Goal: Task Accomplishment & Management: Complete application form

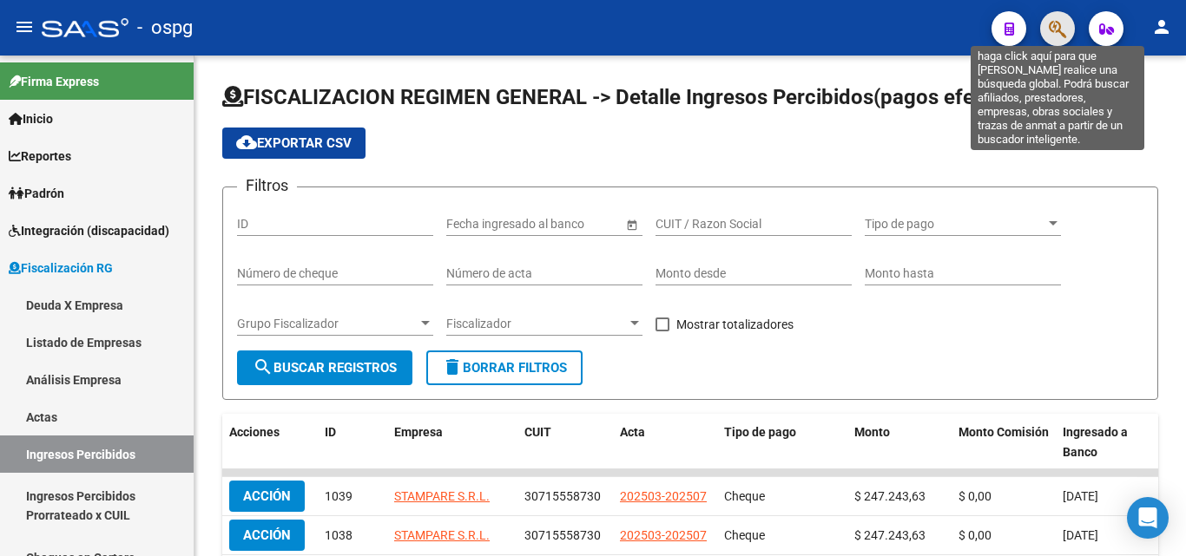
click at [1056, 30] on icon "button" at bounding box center [1057, 29] width 17 height 20
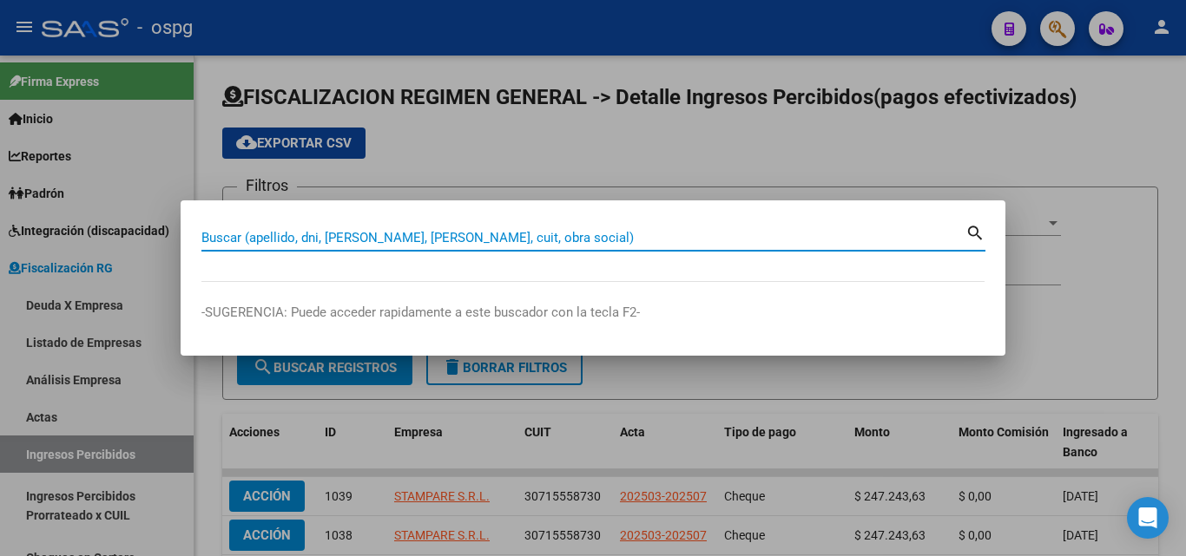
click at [423, 237] on input "Buscar (apellido, dni, [PERSON_NAME], [PERSON_NAME], cuit, obra social)" at bounding box center [583, 238] width 764 height 16
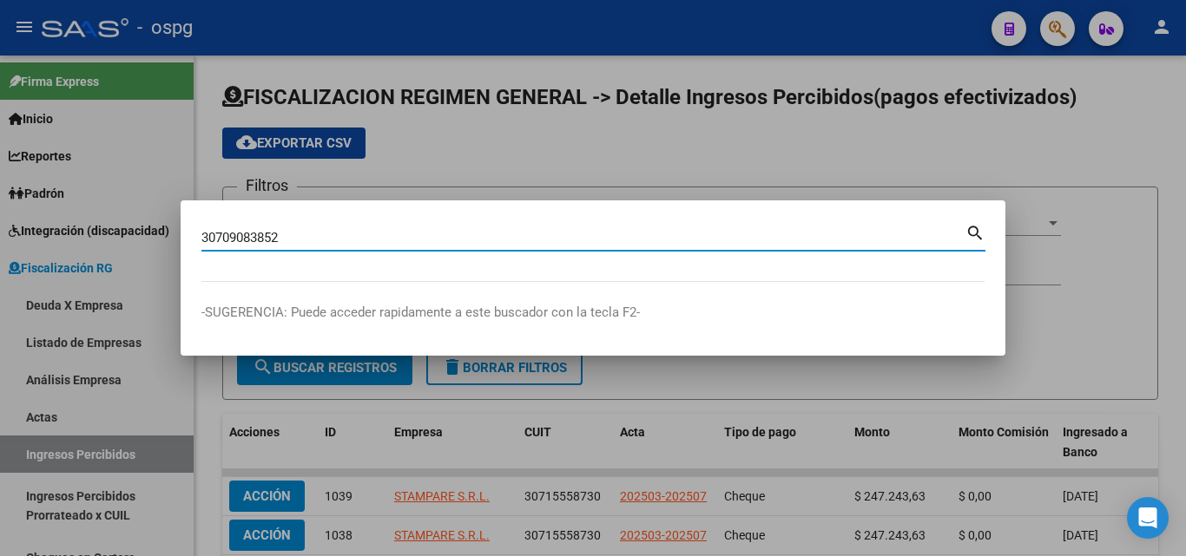
type input "30709083852"
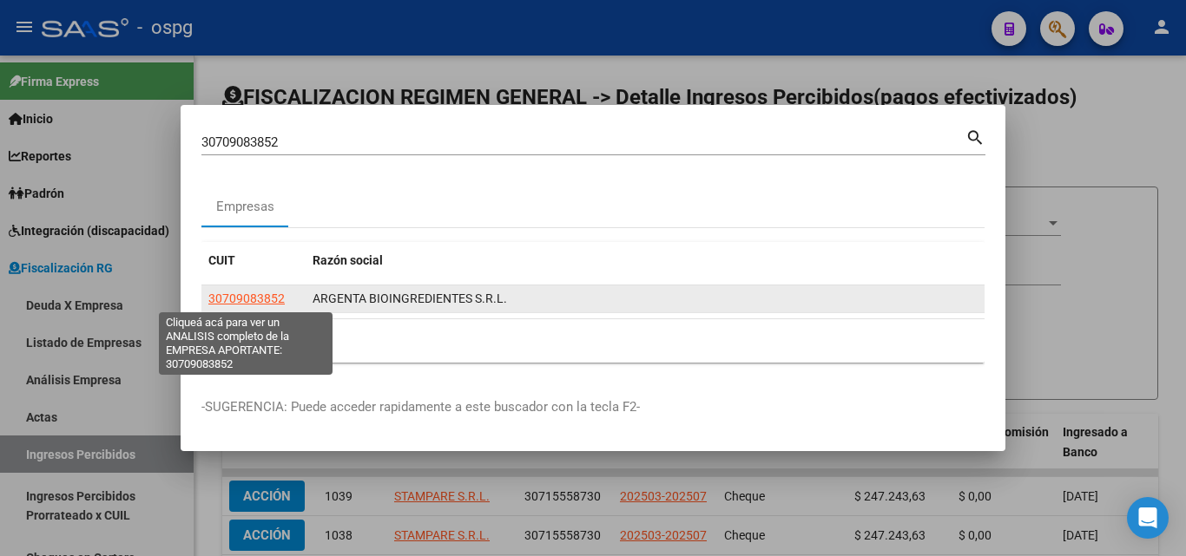
click at [266, 295] on span "30709083852" at bounding box center [246, 299] width 76 height 14
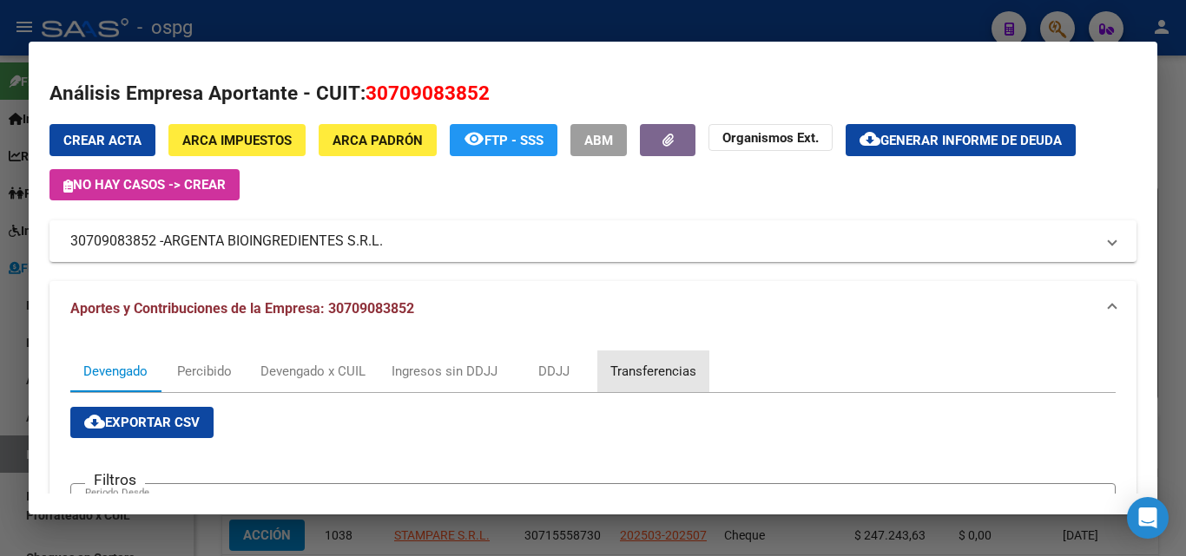
click at [640, 373] on div "Transferencias" at bounding box center [653, 371] width 86 height 19
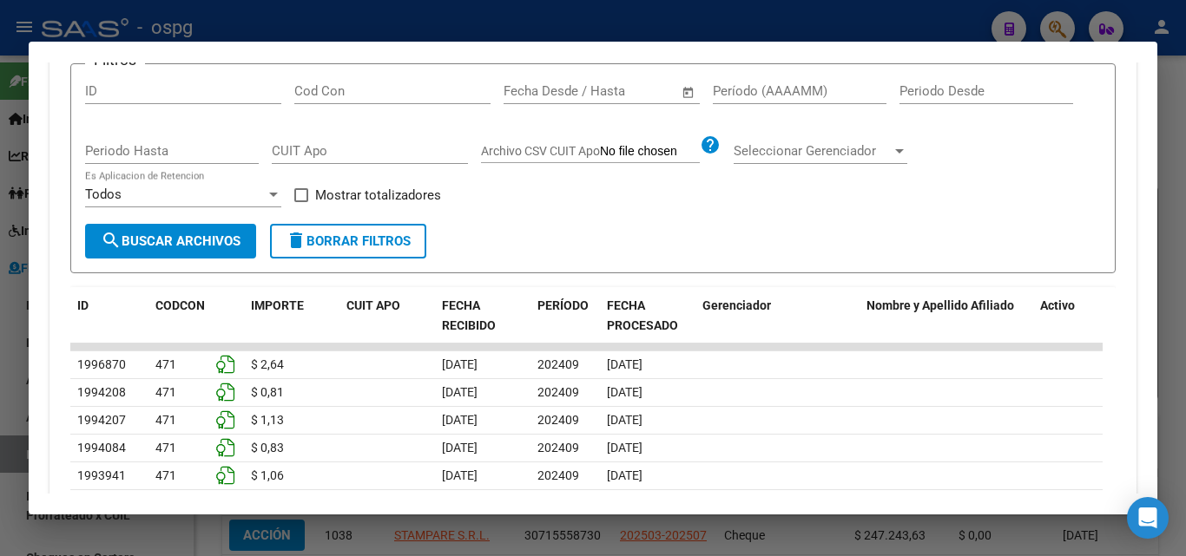
scroll to position [413, 0]
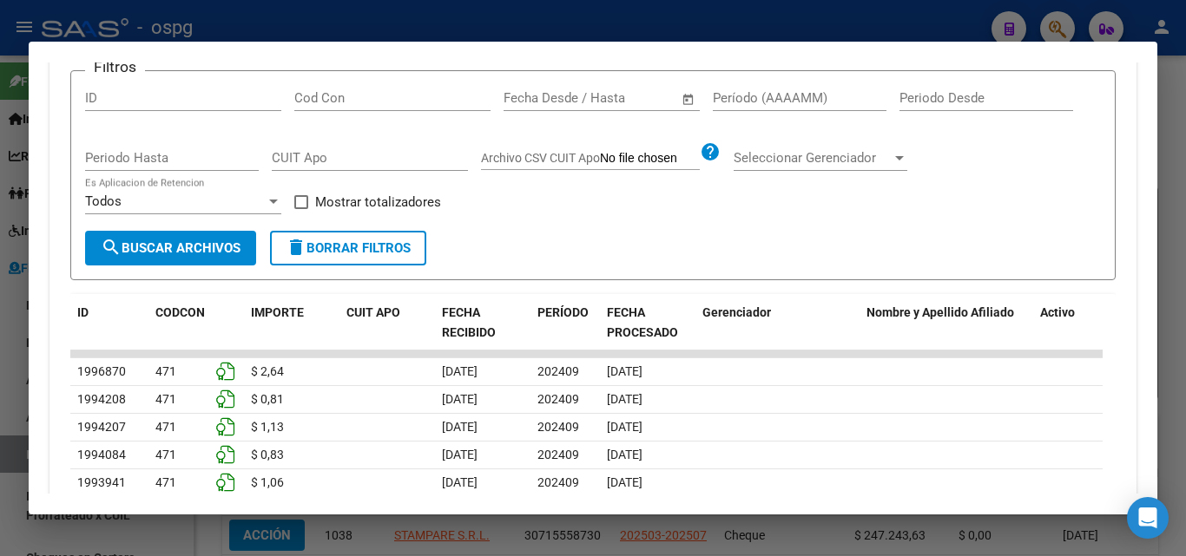
click at [0, 297] on div at bounding box center [593, 278] width 1186 height 556
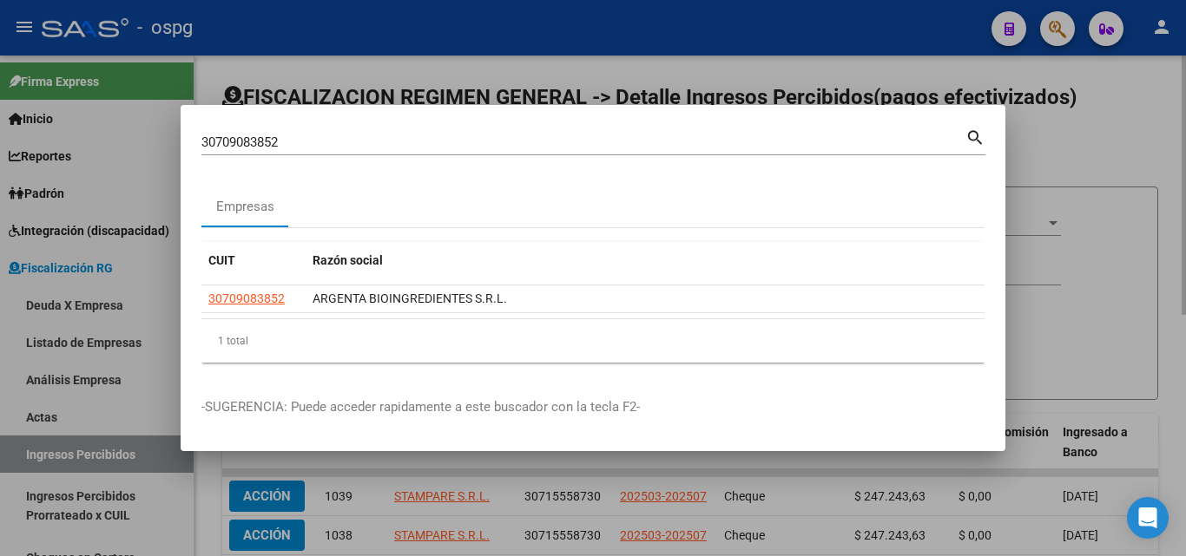
drag, startPoint x: 1111, startPoint y: 147, endPoint x: 1032, endPoint y: 168, distance: 81.9
click at [1107, 150] on div at bounding box center [593, 278] width 1186 height 556
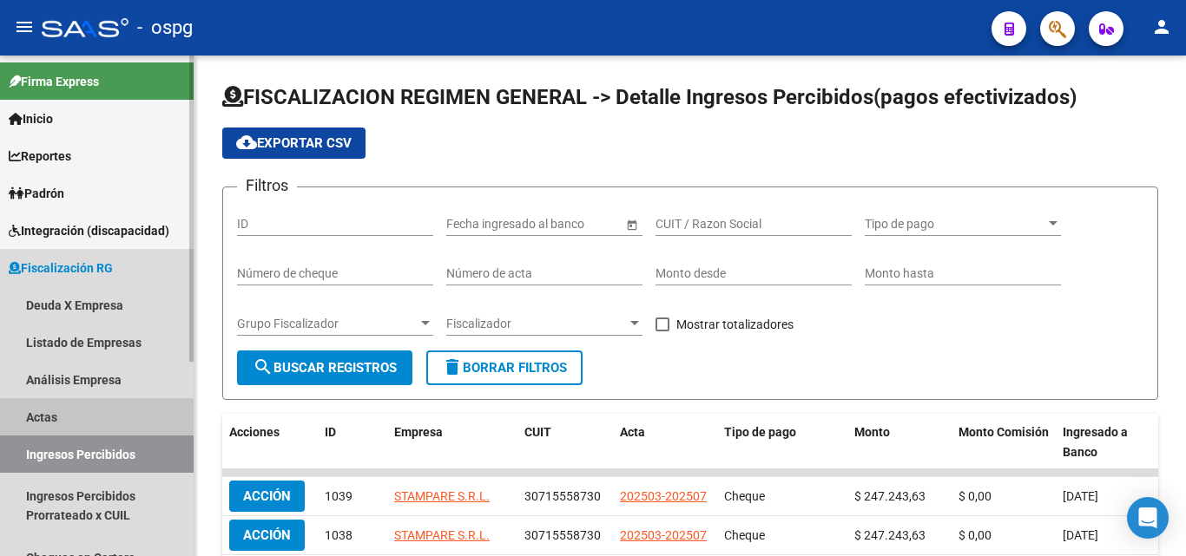
click at [45, 418] on link "Actas" at bounding box center [97, 416] width 194 height 37
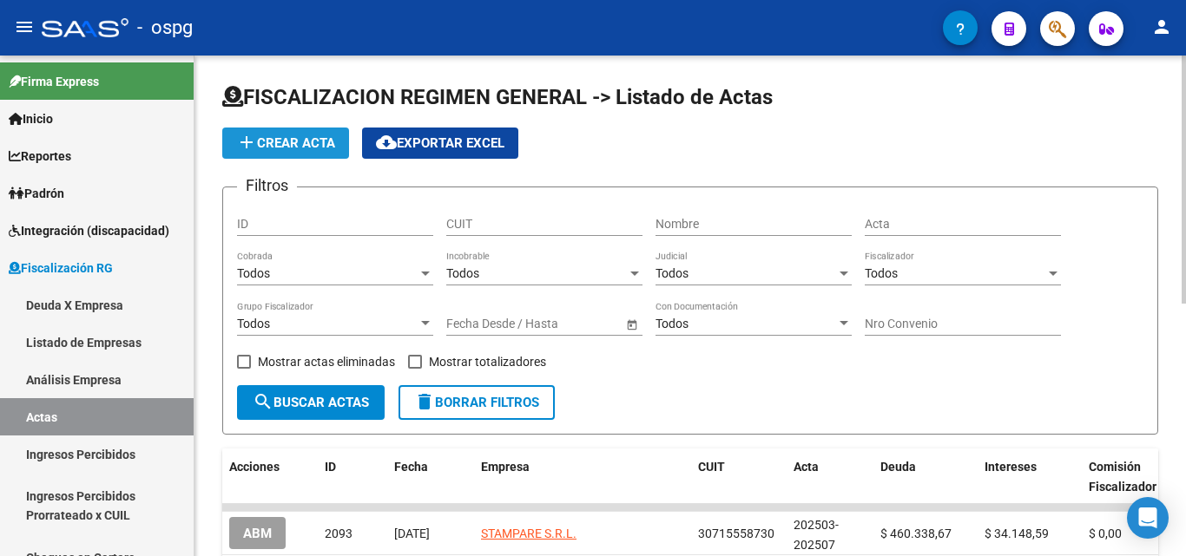
click at [312, 142] on span "add Crear Acta" at bounding box center [285, 143] width 99 height 16
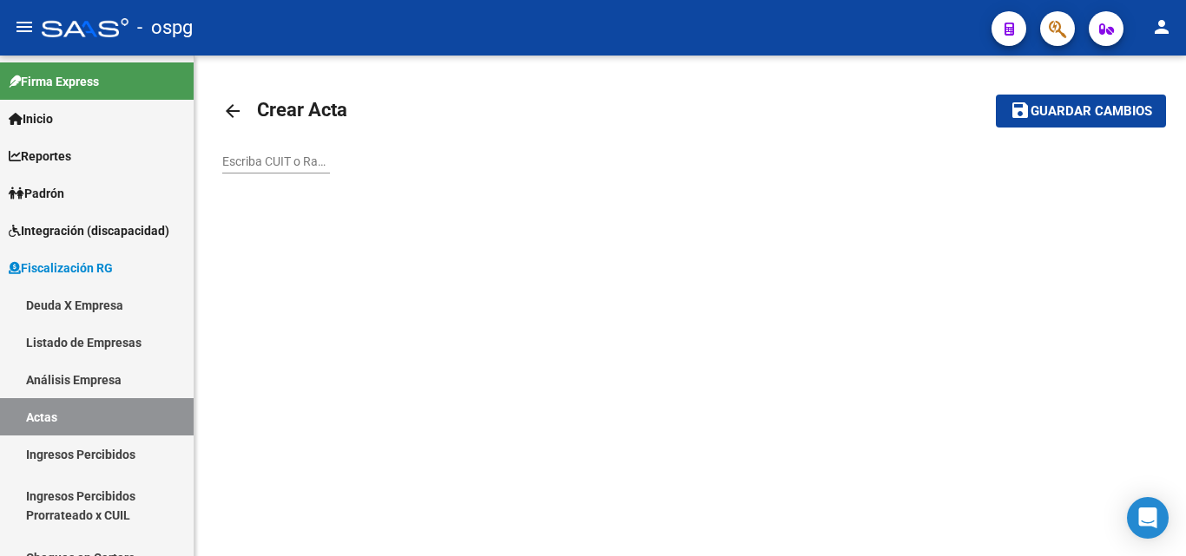
click at [292, 165] on input "Escriba CUIT o Razón Social para buscar" at bounding box center [276, 162] width 108 height 15
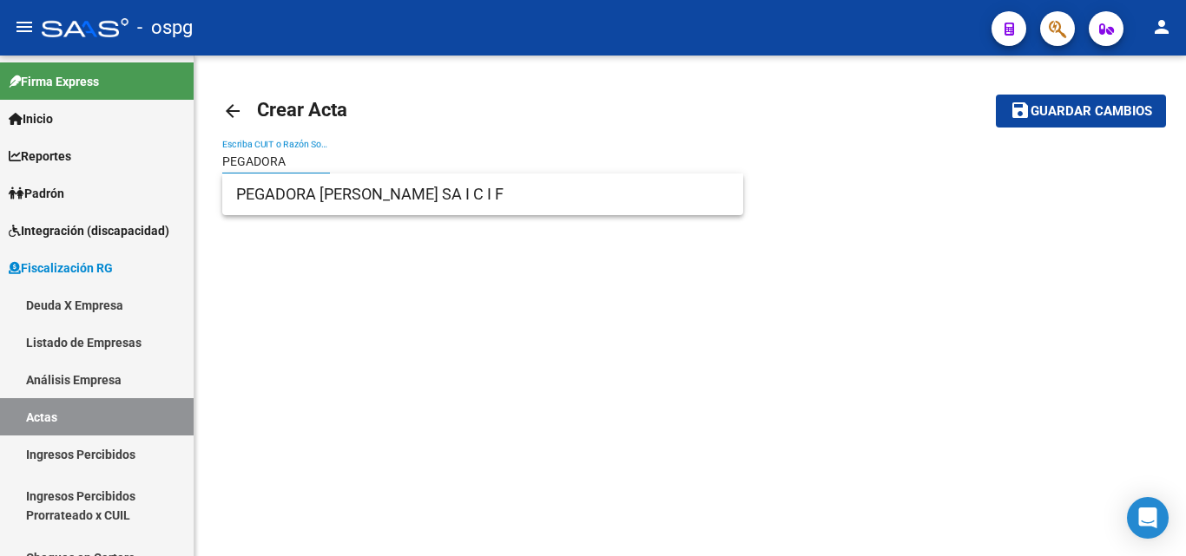
type input "PEGADORA"
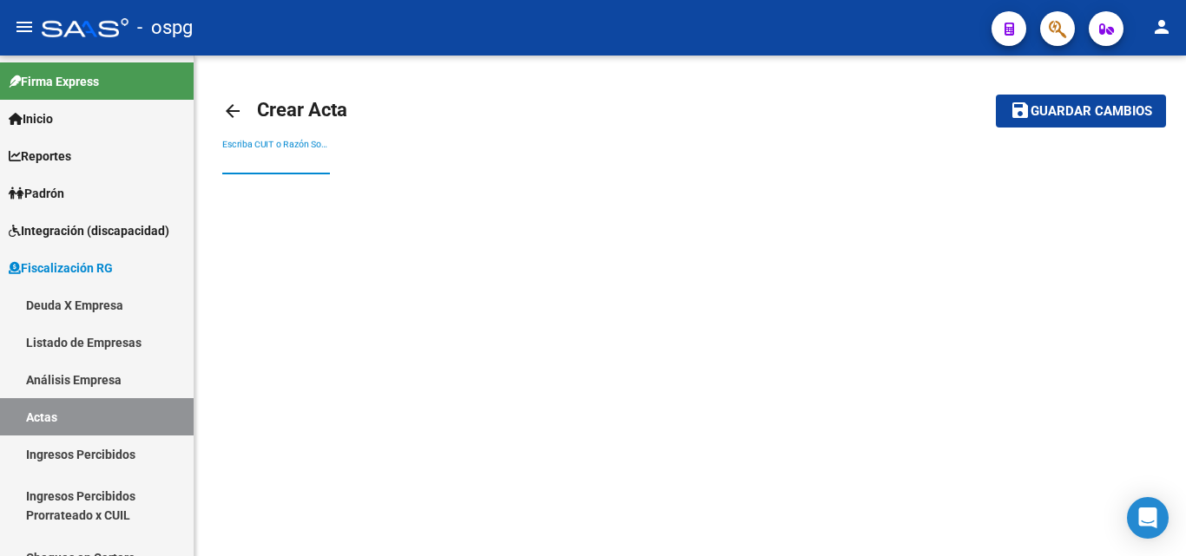
click at [350, 193] on div "arrow_back Crear Acta save Guardar cambios Escriba CUIT o Razón Social para bus…" at bounding box center [689, 143] width 991 height 174
click at [292, 158] on input "Escriba CUIT o Razón Social para buscar" at bounding box center [276, 162] width 108 height 15
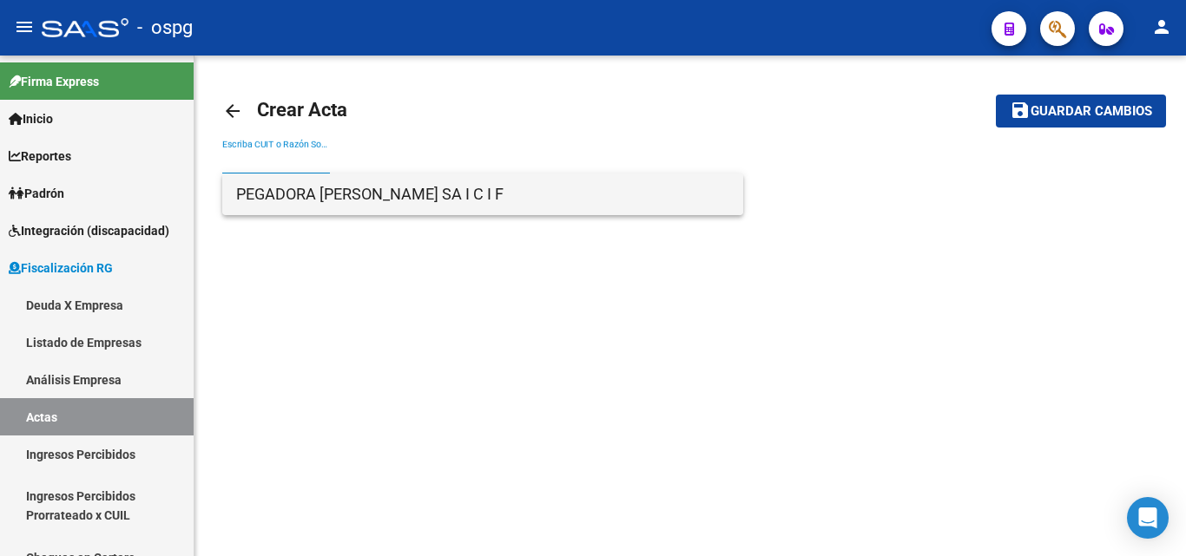
click at [300, 207] on span "PEGADORA [PERSON_NAME] SA I C I F" at bounding box center [482, 195] width 493 height 42
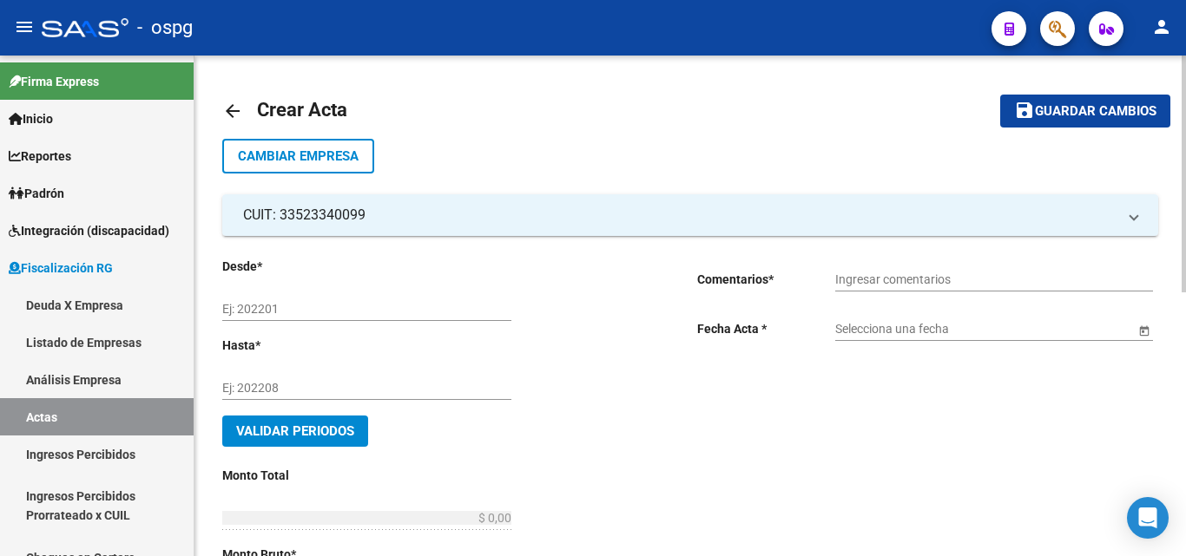
click at [327, 305] on div "Ej: 202201" at bounding box center [366, 303] width 289 height 35
click at [329, 306] on input "Ej: 202201" at bounding box center [366, 309] width 289 height 15
click at [314, 383] on input "Ej: 202208" at bounding box center [366, 388] width 289 height 15
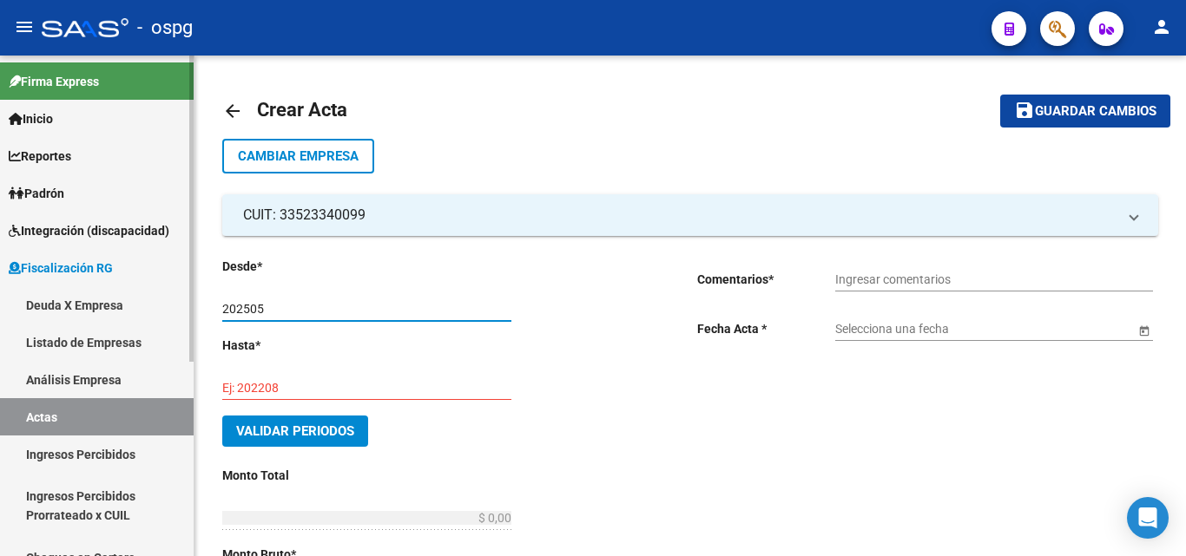
drag, startPoint x: 291, startPoint y: 309, endPoint x: 171, endPoint y: 344, distance: 124.7
click at [157, 323] on mat-sidenav-container "Firma Express Inicio Instructivos Contacto OS Reportes Ingresos Devengados Anál…" at bounding box center [593, 306] width 1186 height 501
type input "2"
type input "202408"
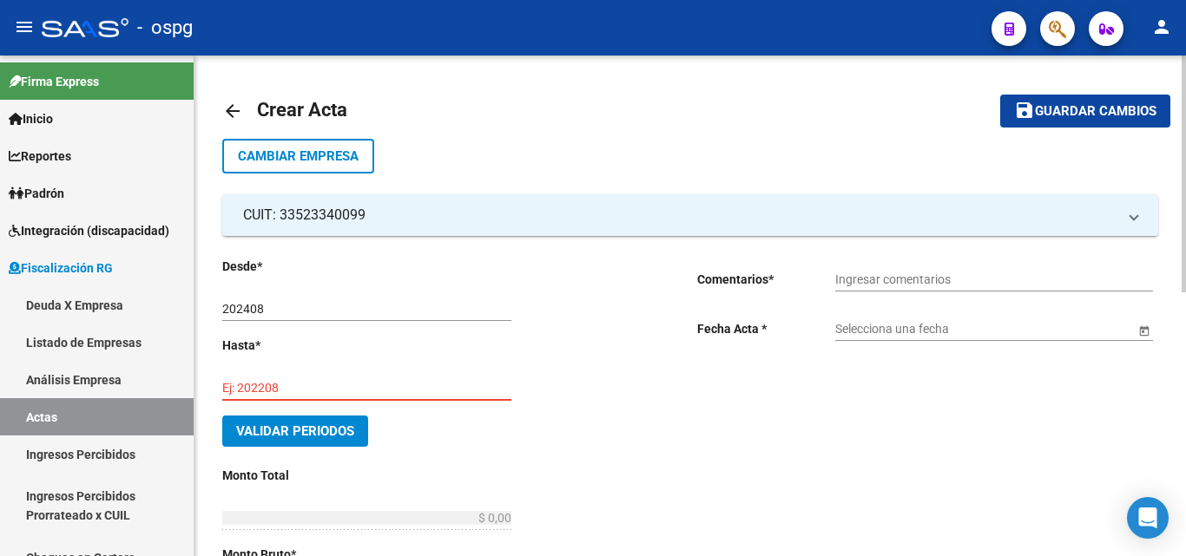
drag, startPoint x: 263, startPoint y: 387, endPoint x: 267, endPoint y: 402, distance: 15.4
click at [265, 392] on input "Ej: 202208" at bounding box center [366, 388] width 289 height 15
type input "202505"
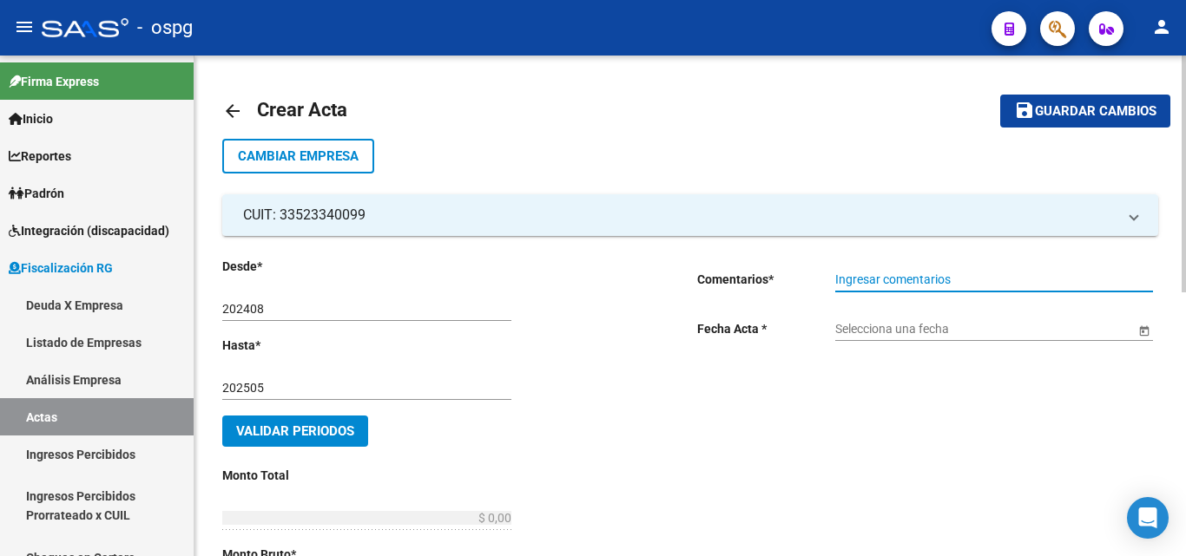
click at [919, 278] on input "Ingresar comentarios" at bounding box center [994, 280] width 318 height 15
type input "recibo 43252"
click at [887, 339] on div "Selecciona una fecha" at bounding box center [985, 323] width 300 height 35
click at [888, 320] on div "Selecciona una fecha" at bounding box center [985, 323] width 300 height 35
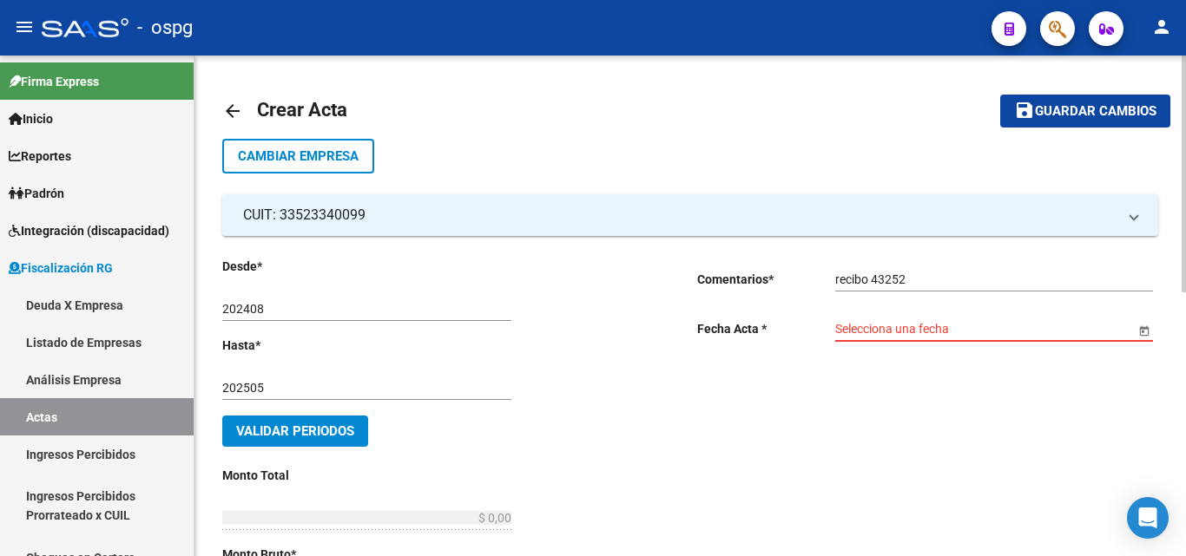
click at [885, 326] on input "Selecciona una fecha" at bounding box center [985, 329] width 300 height 15
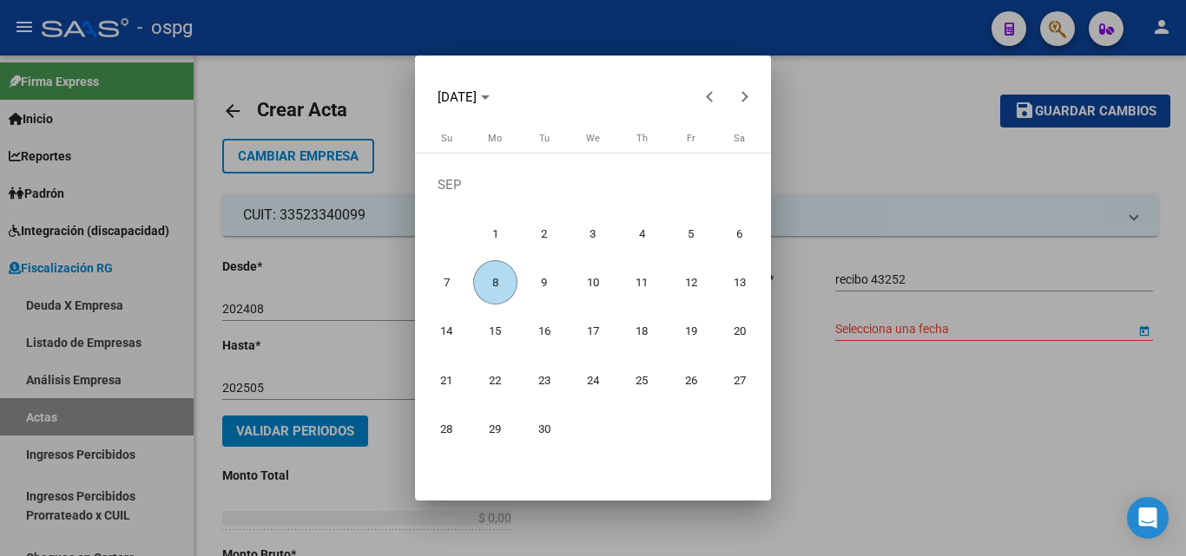
click at [506, 276] on span "8" at bounding box center [495, 282] width 44 height 44
type input "[DATE]"
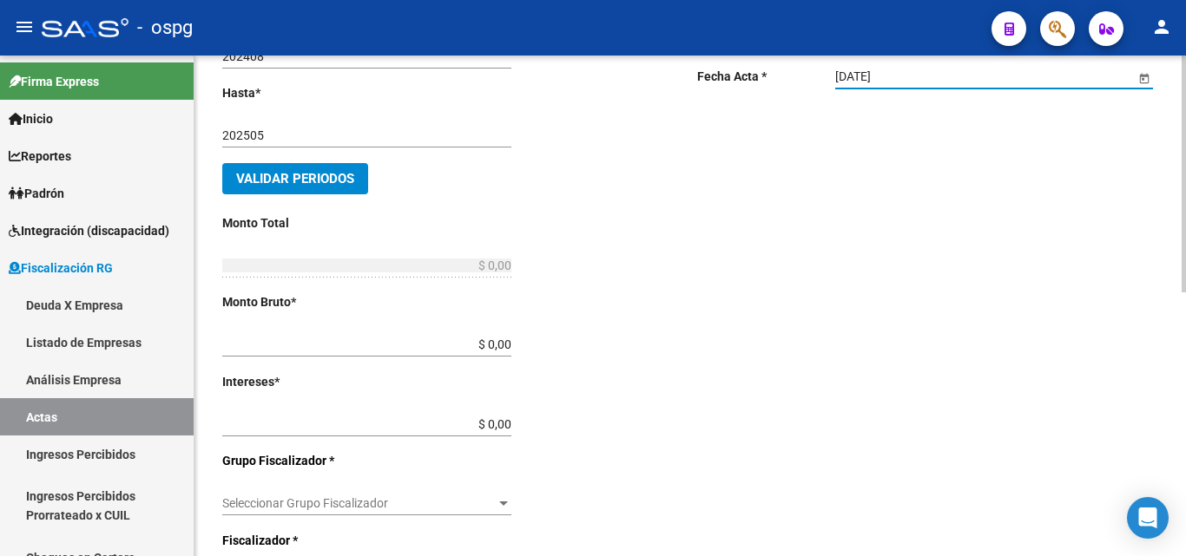
scroll to position [260, 0]
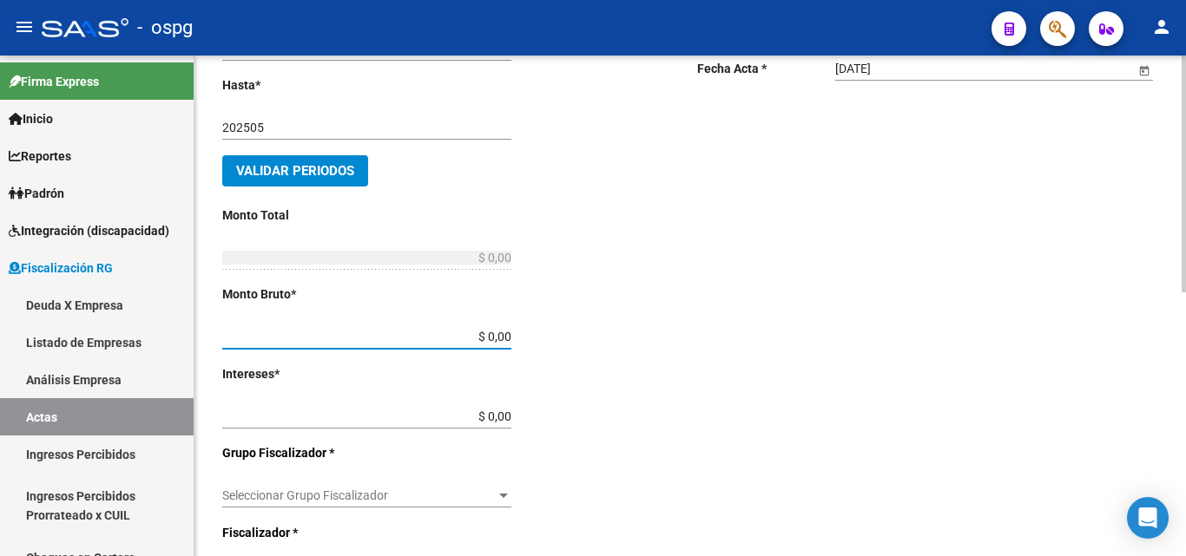
click at [502, 339] on input "$ 0,00" at bounding box center [366, 337] width 289 height 15
click at [508, 336] on input "$ 8.187.068,60" at bounding box center [366, 337] width 289 height 15
type input "$ 818.706,86"
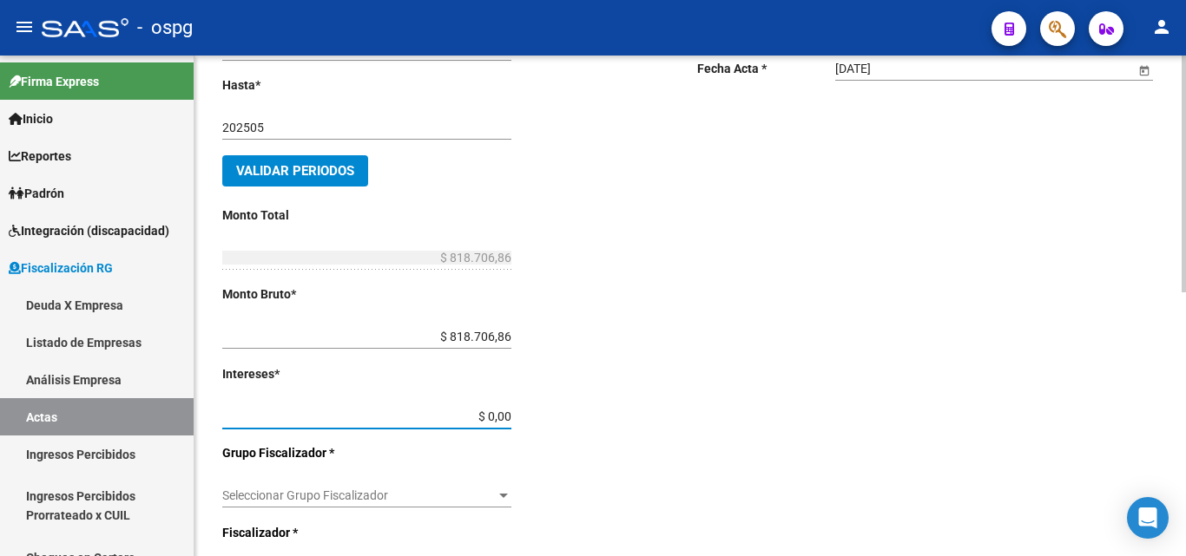
click at [505, 418] on input "$ 0,00" at bounding box center [366, 417] width 289 height 15
type input "$ 42.572,65"
type input "$ 861.279,51"
click at [617, 435] on div "Desde * 202408 Ej: 202201 Hasta * 202505 Ej: 202208 Validar Periodos Monto Tota…" at bounding box center [431, 404] width 419 height 815
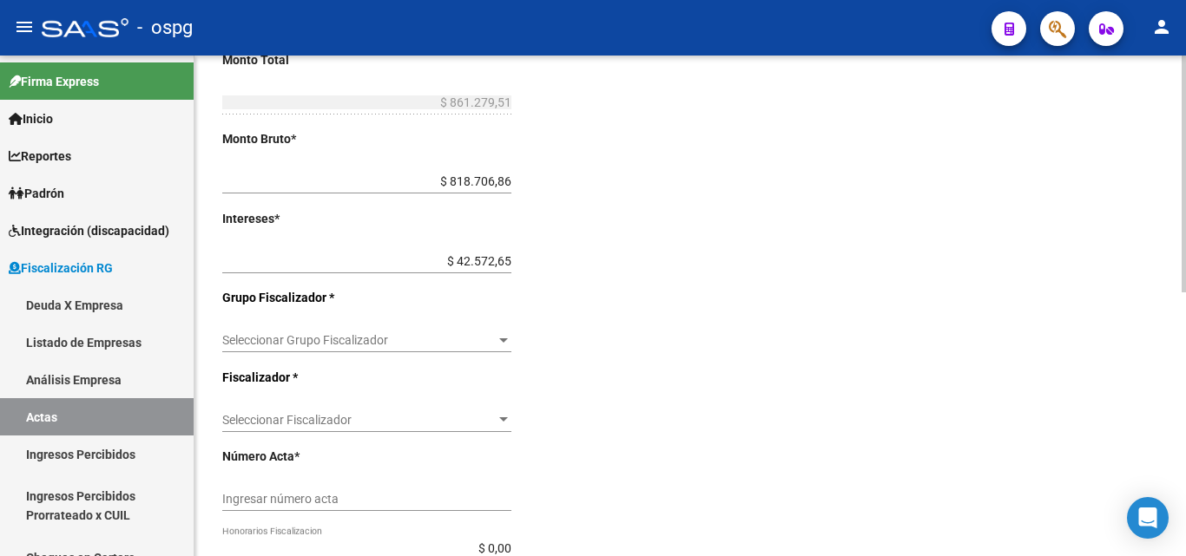
scroll to position [434, 0]
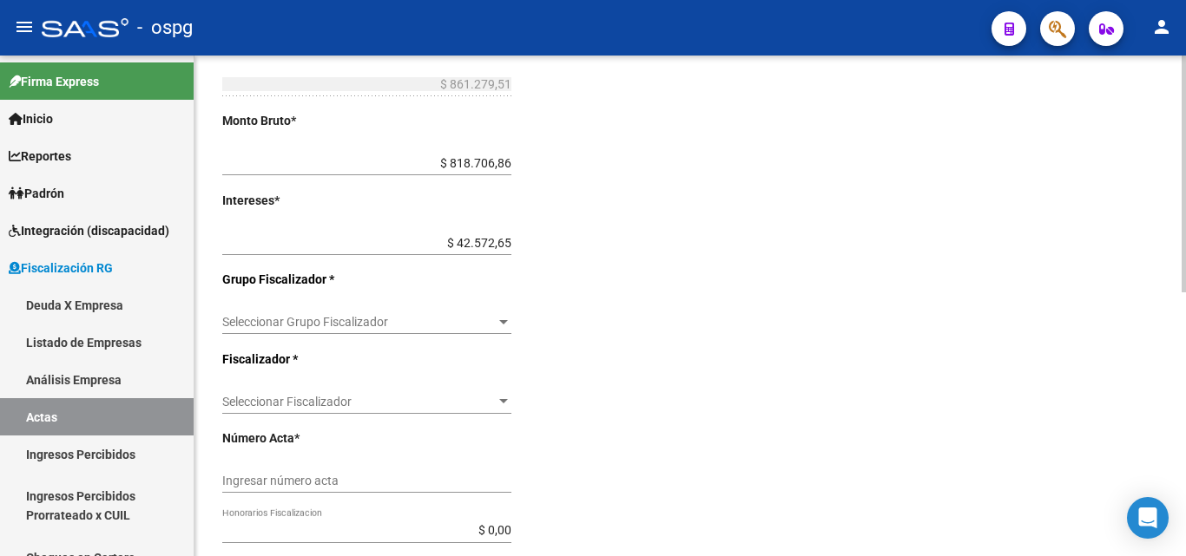
click at [494, 326] on span "Seleccionar Grupo Fiscalizador" at bounding box center [358, 322] width 273 height 15
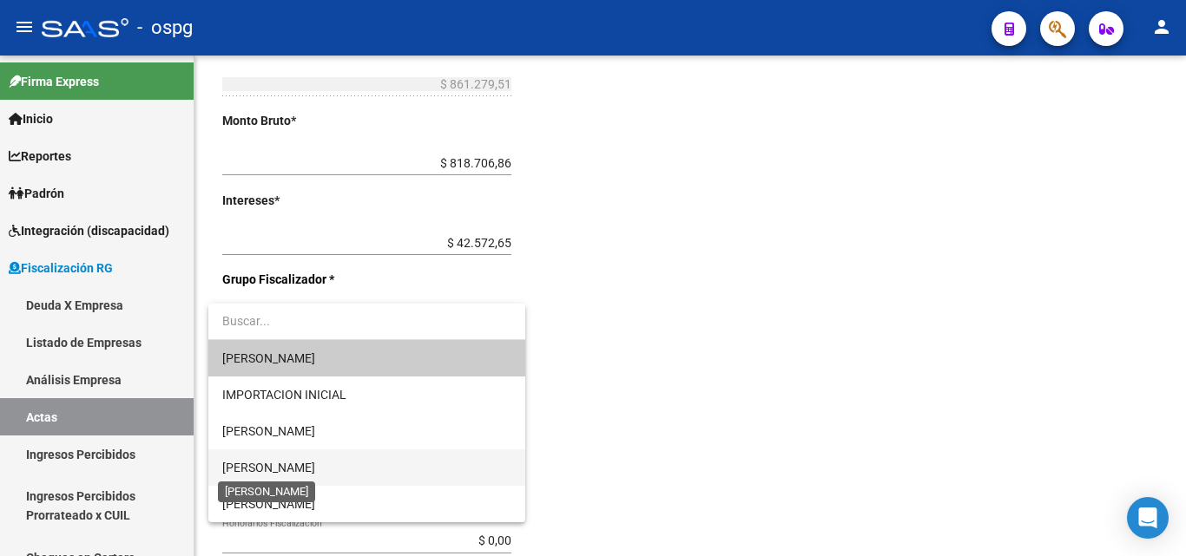
click at [280, 461] on span "[PERSON_NAME]" at bounding box center [268, 468] width 93 height 14
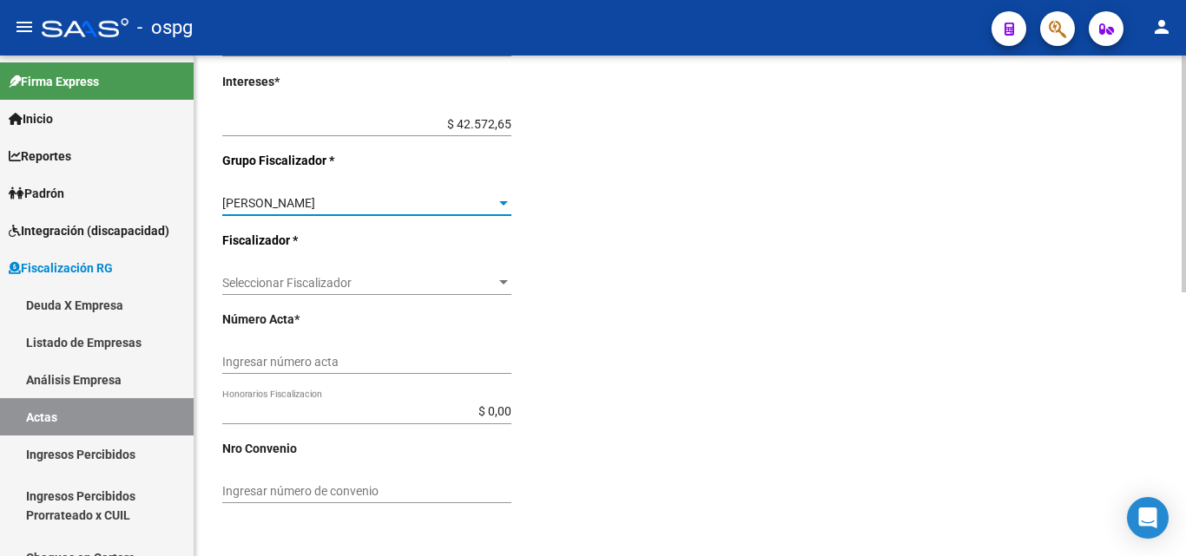
scroll to position [557, 0]
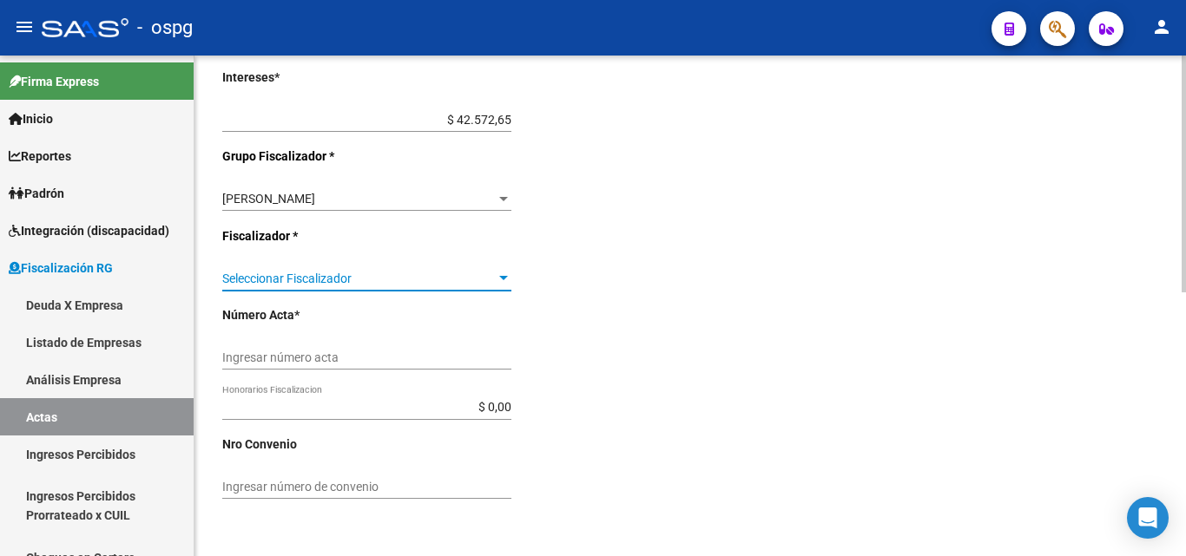
click at [502, 277] on div at bounding box center [503, 278] width 9 height 4
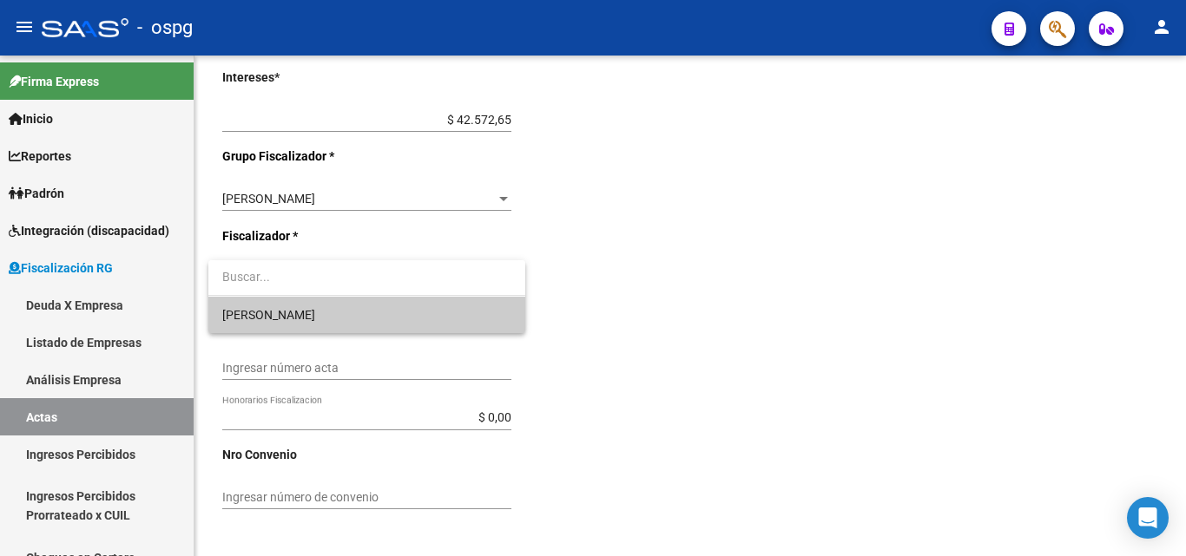
click at [298, 314] on span "[PERSON_NAME]" at bounding box center [366, 315] width 289 height 36
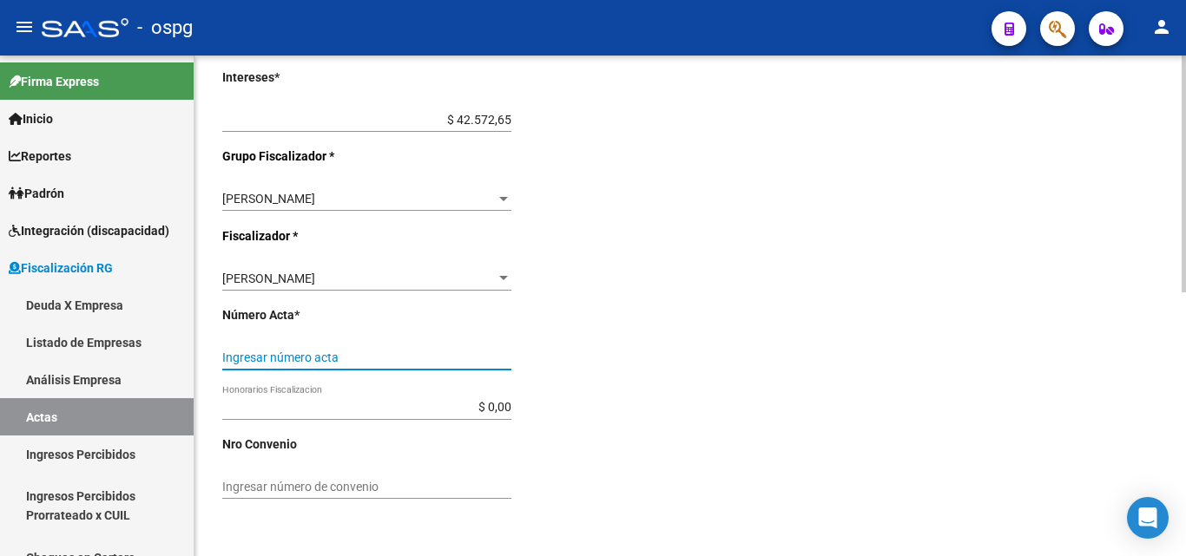
click at [302, 352] on input "Ingresar número acta" at bounding box center [366, 358] width 289 height 15
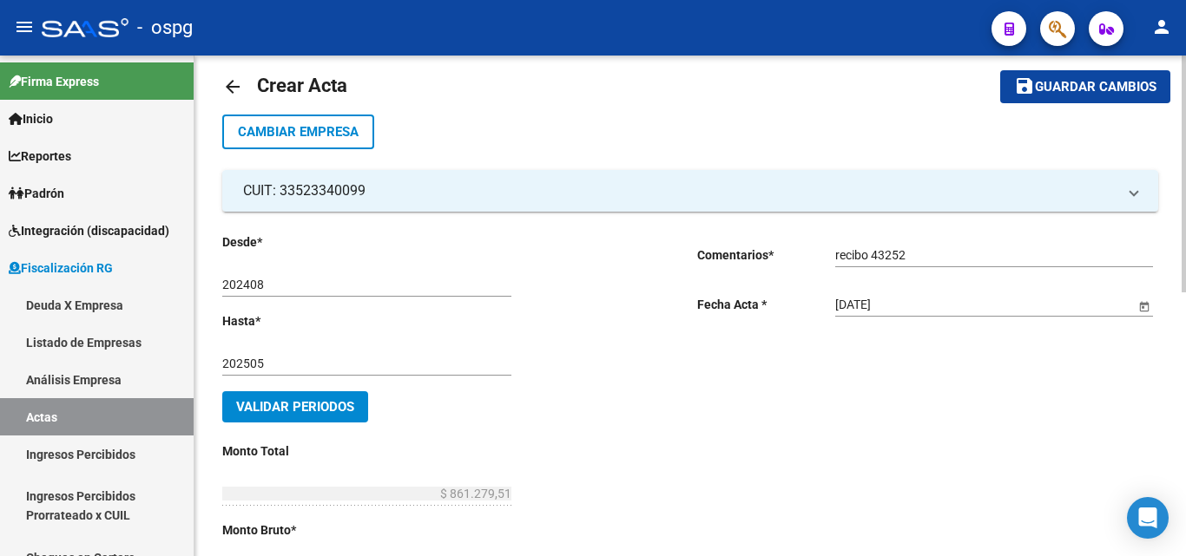
scroll to position [0, 0]
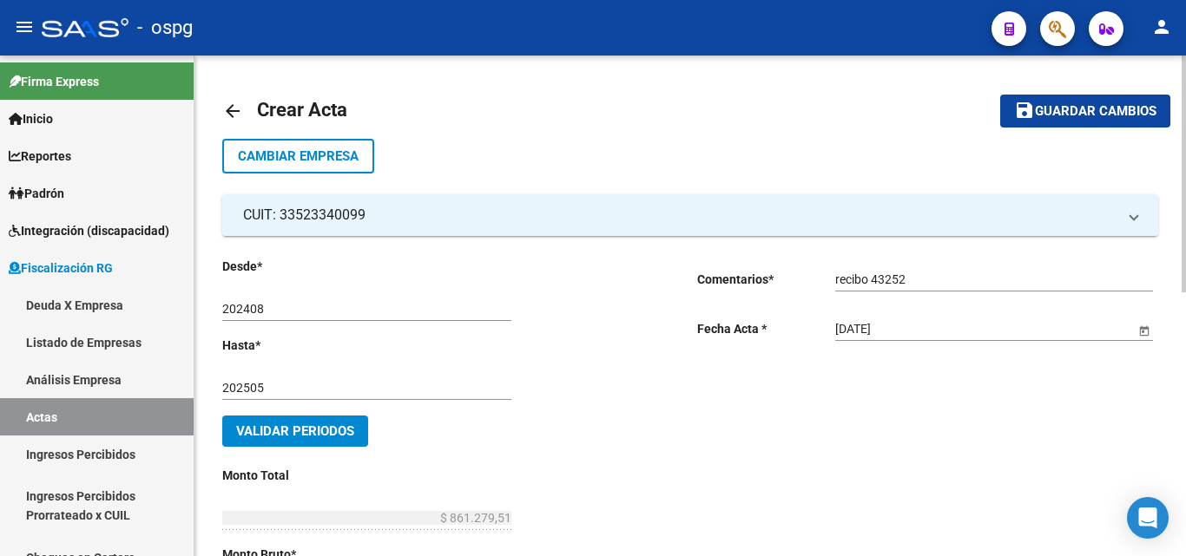
type input "202408-202505"
click at [1063, 113] on span "Guardar cambios" at bounding box center [1096, 112] width 122 height 16
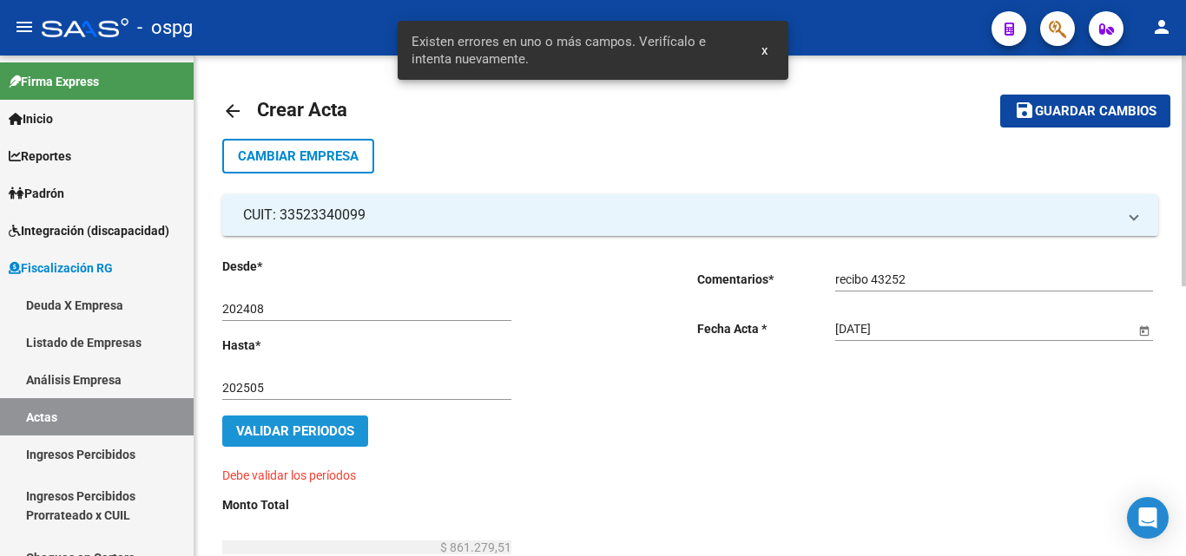
click at [324, 428] on span "Validar Periodos" at bounding box center [295, 432] width 118 height 16
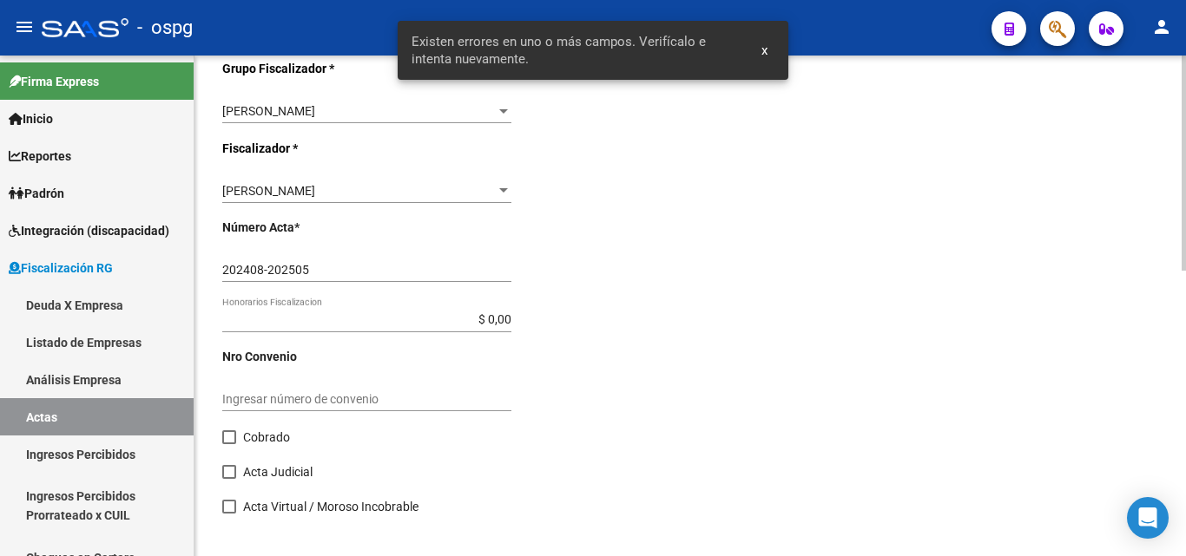
scroll to position [665, 0]
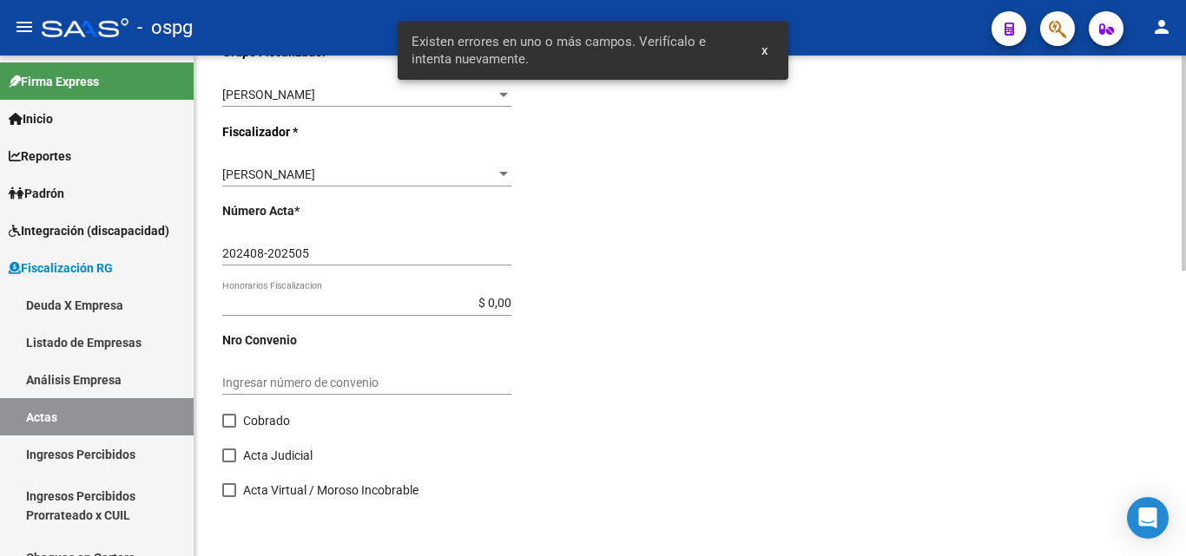
click at [224, 418] on span at bounding box center [229, 421] width 14 height 14
click at [228, 428] on input "Cobrado" at bounding box center [228, 428] width 1 height 1
checkbox input "true"
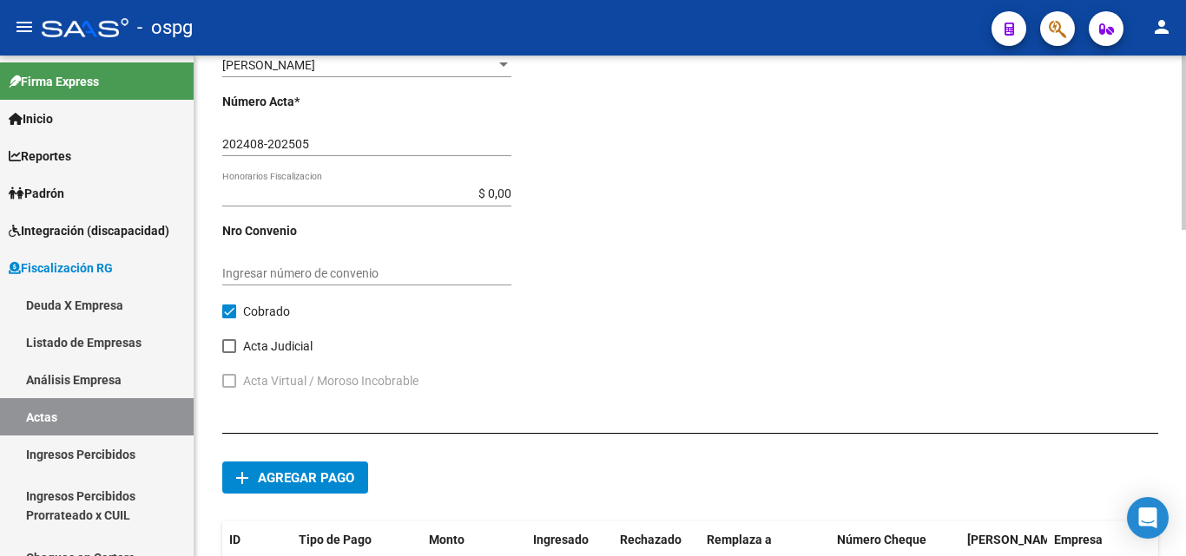
scroll to position [925, 0]
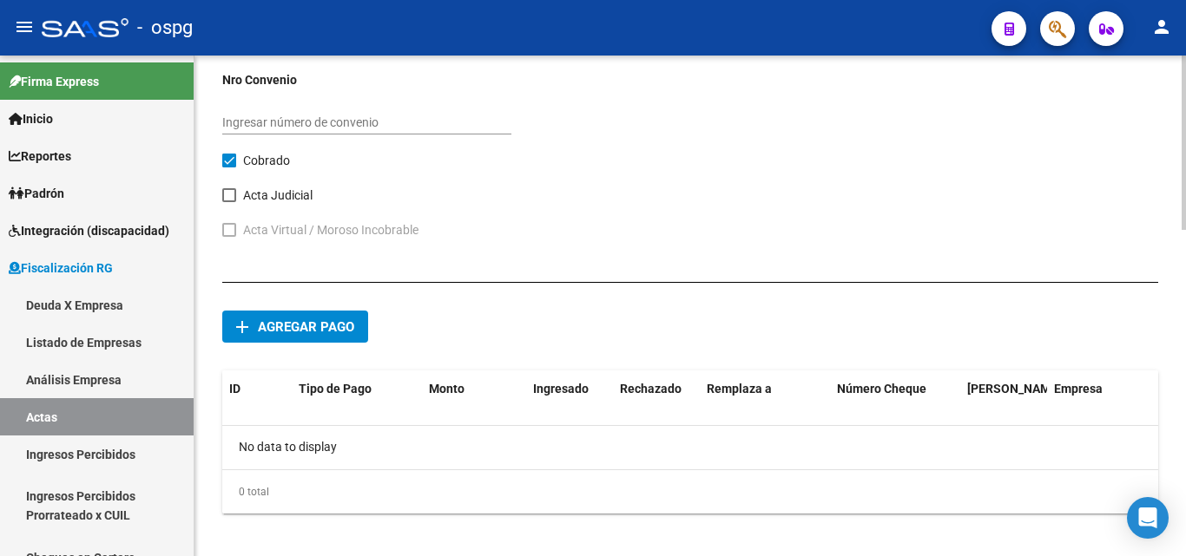
click at [303, 331] on span "Agregar pago" at bounding box center [306, 327] width 96 height 16
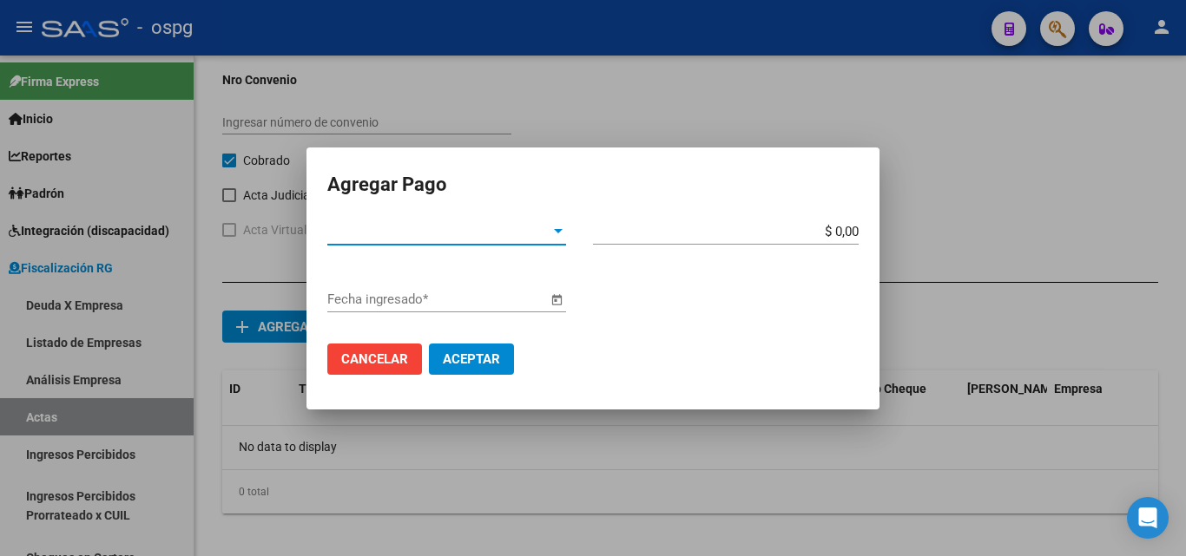
click at [504, 232] on span "Tipo de Pago *" at bounding box center [438, 232] width 223 height 16
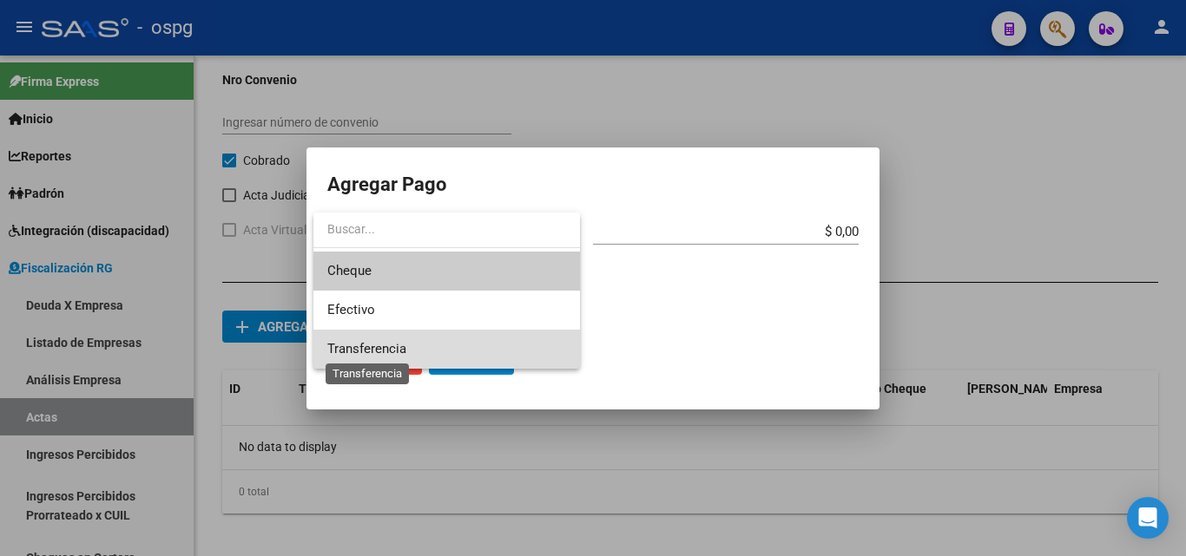
click at [366, 347] on span "Transferencia" at bounding box center [366, 349] width 79 height 16
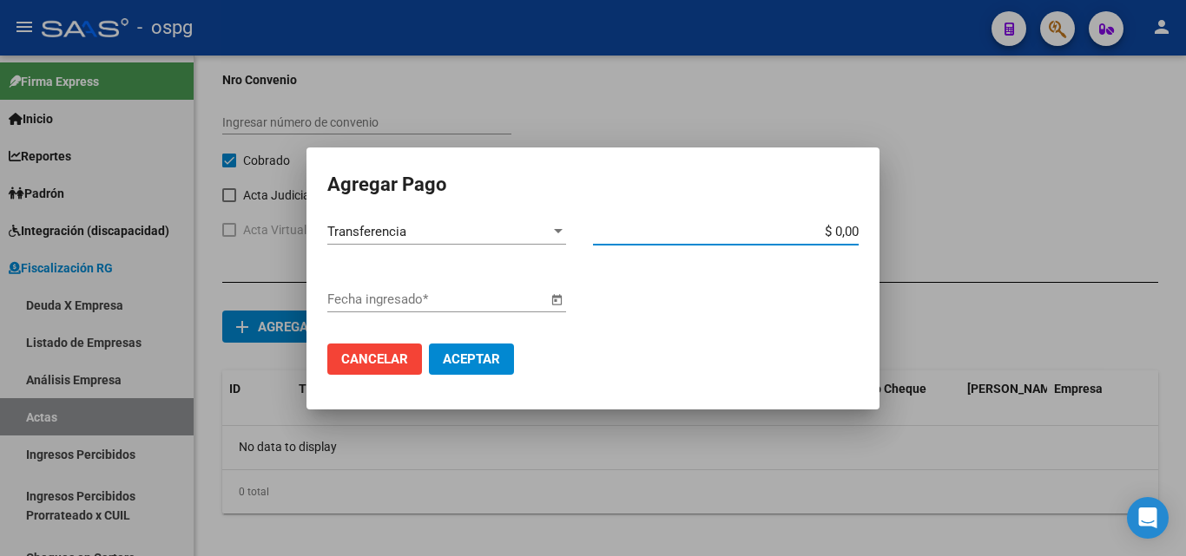
click at [855, 230] on input "$ 0,00" at bounding box center [726, 232] width 266 height 16
type input "$ 287.093,00"
click at [550, 299] on span "Open calendar" at bounding box center [557, 301] width 42 height 42
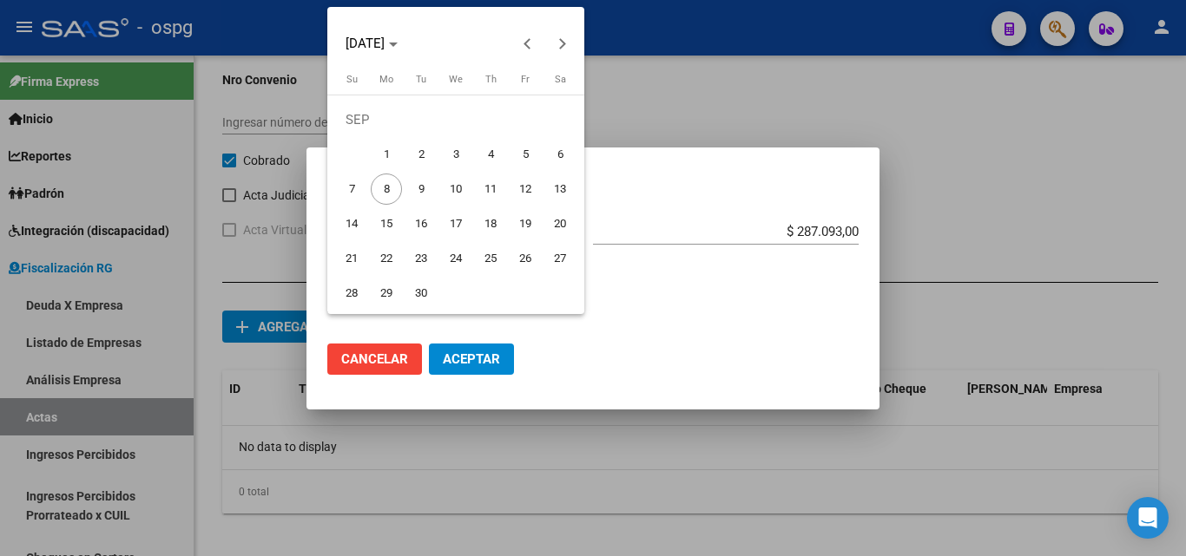
click at [672, 128] on div at bounding box center [593, 278] width 1186 height 556
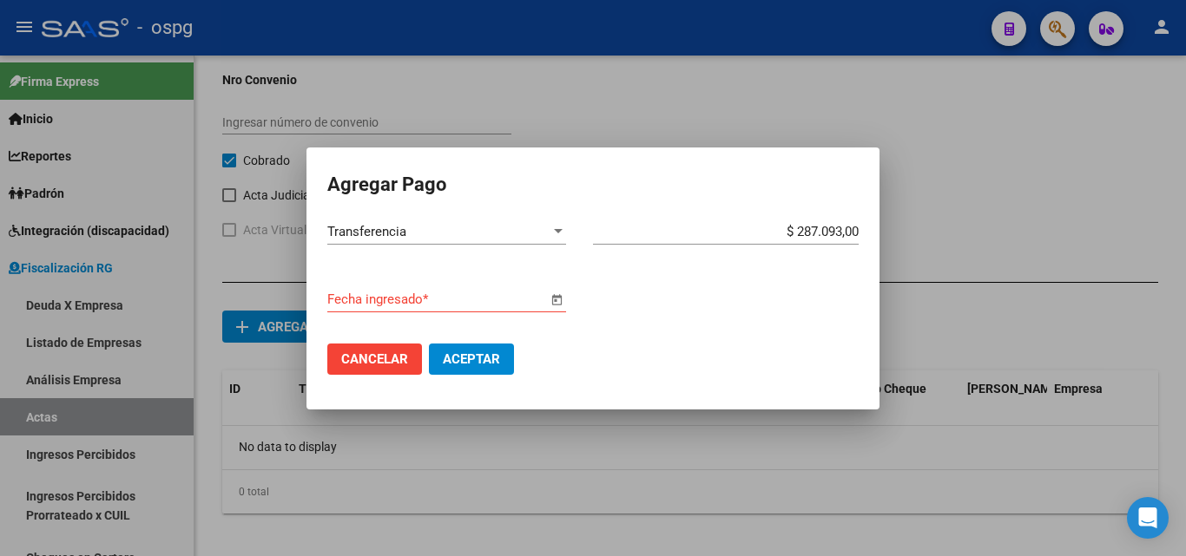
click at [814, 473] on div at bounding box center [593, 278] width 1186 height 556
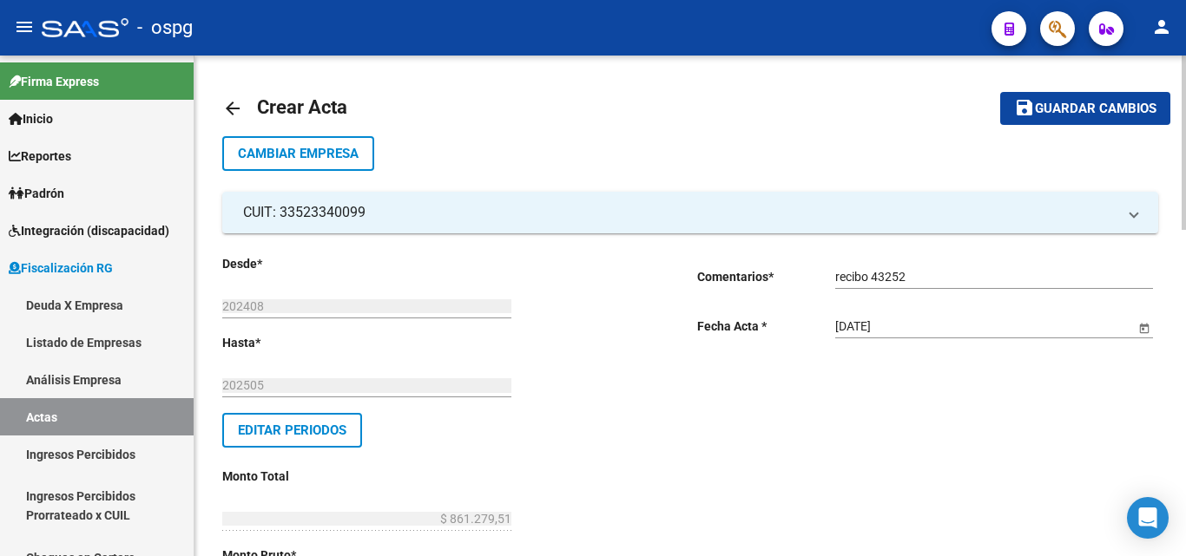
scroll to position [0, 0]
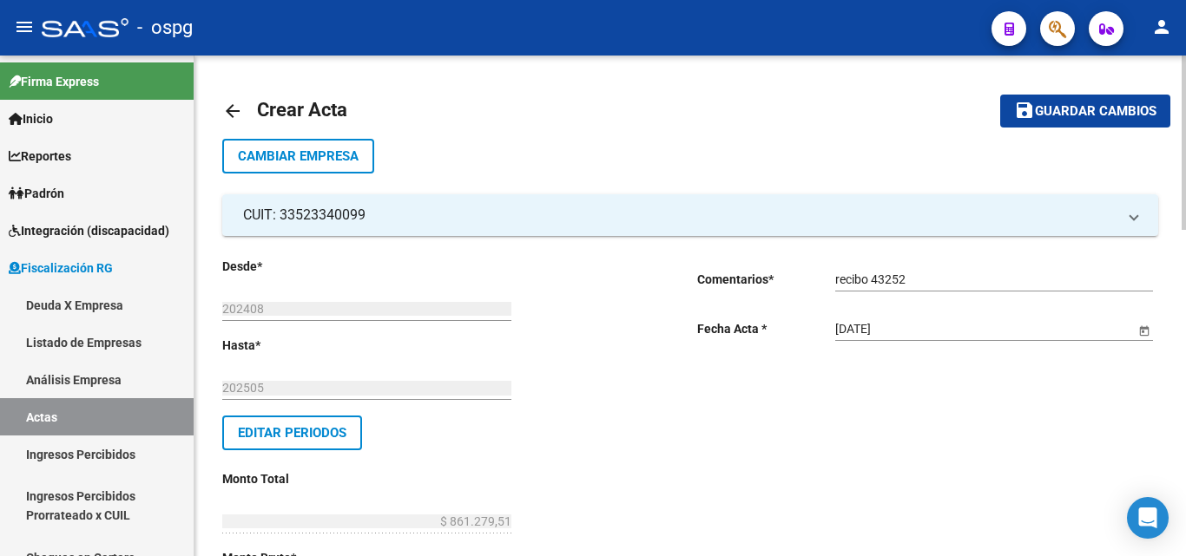
click at [927, 280] on input "recibo 43252" at bounding box center [994, 280] width 318 height 15
type input "recibo 43252, 43133, 43252"
click button "save Guardar cambios" at bounding box center [1085, 111] width 170 height 32
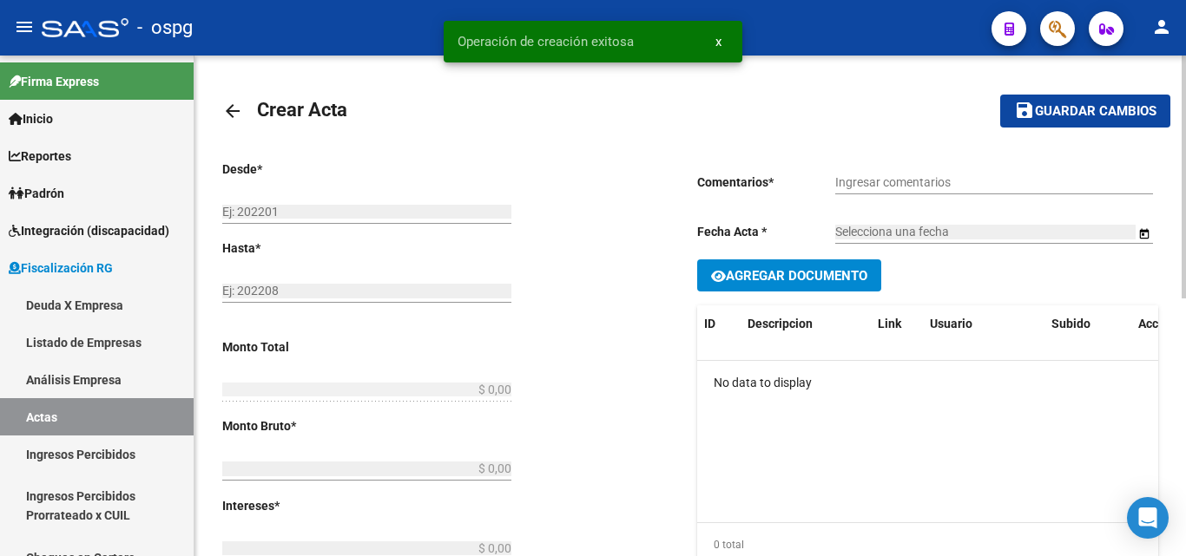
type input "202408"
type input "202505"
type input "$ 861.279,51"
type input "$ 818.706,86"
type input "$ 42.572,65"
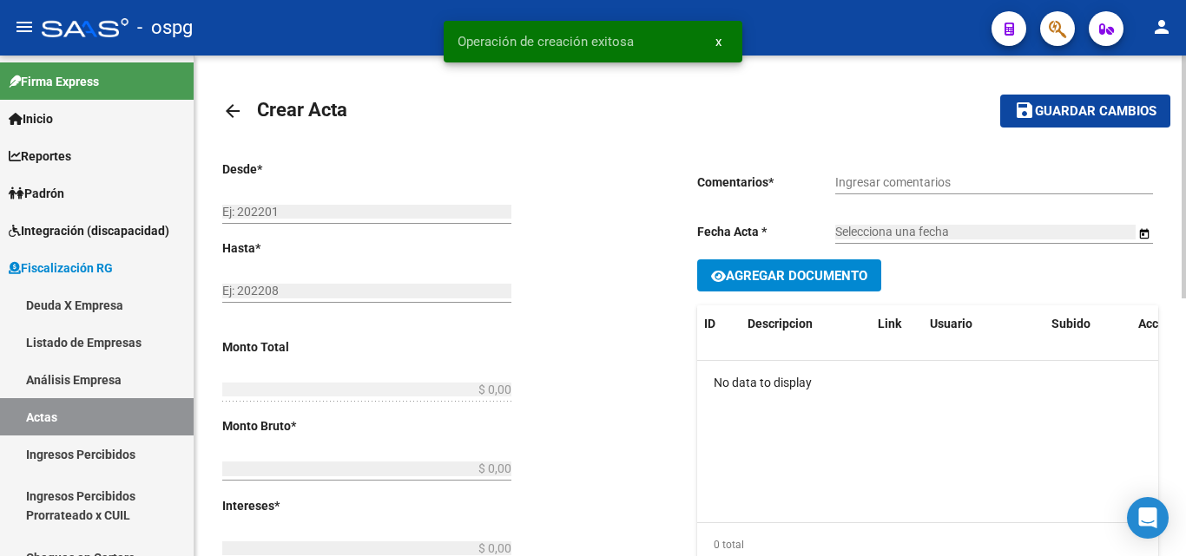
type input "202408-202505"
checkbox input "true"
type input "recibo 43252, 43133, 43252"
type input "[DATE]"
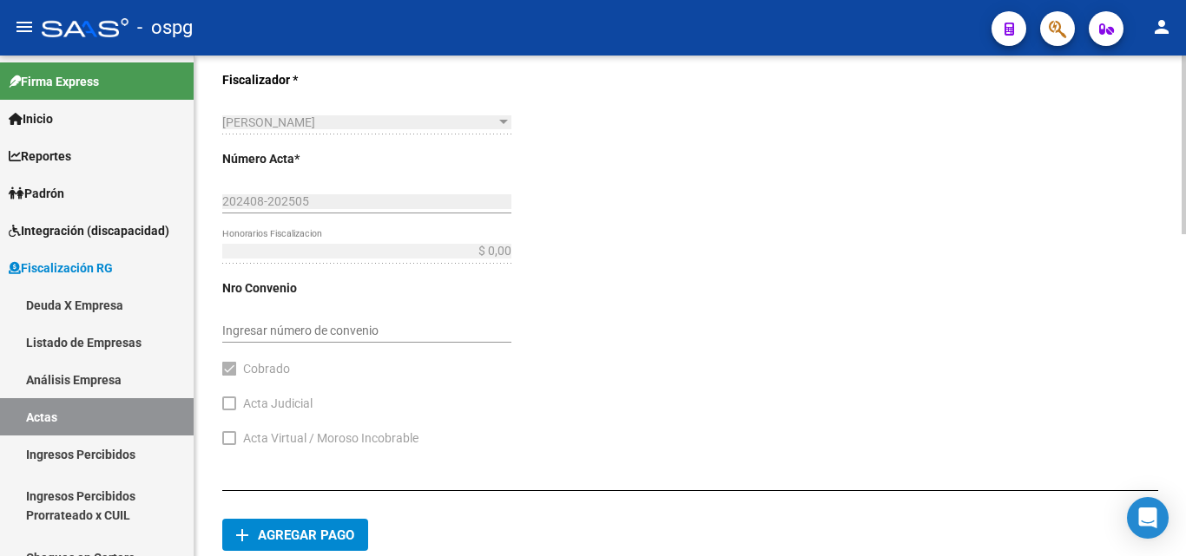
scroll to position [900, 0]
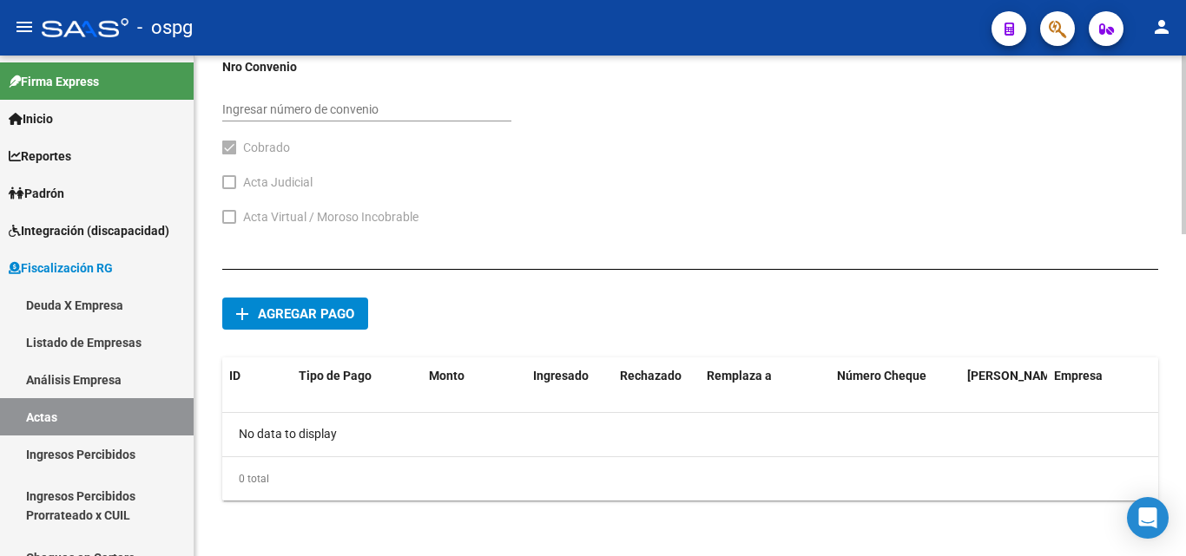
click at [277, 320] on span "Agregar pago" at bounding box center [306, 314] width 96 height 16
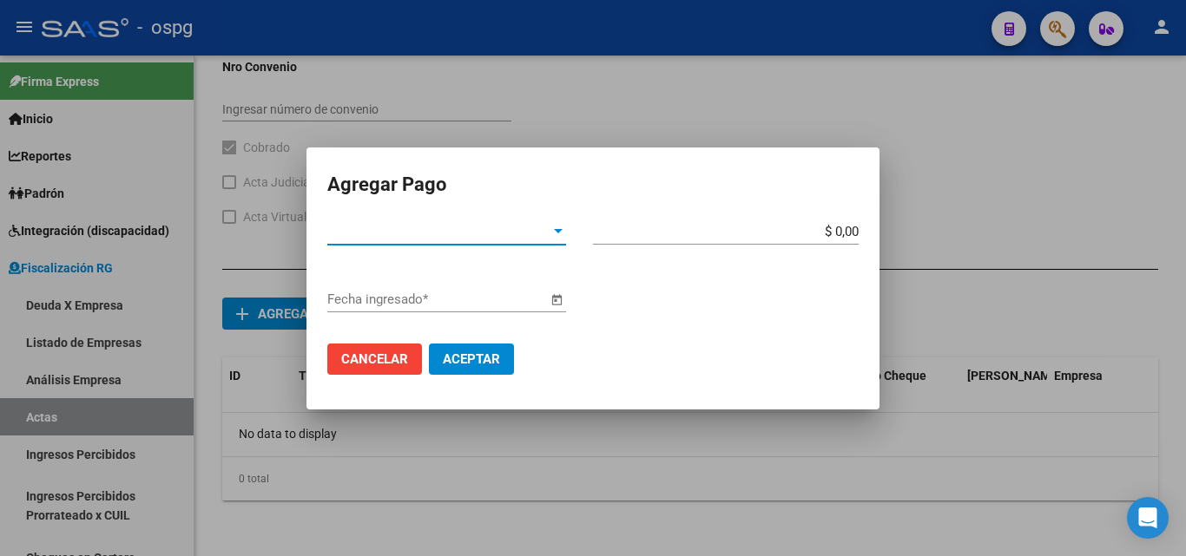
click at [550, 233] on div at bounding box center [558, 232] width 16 height 14
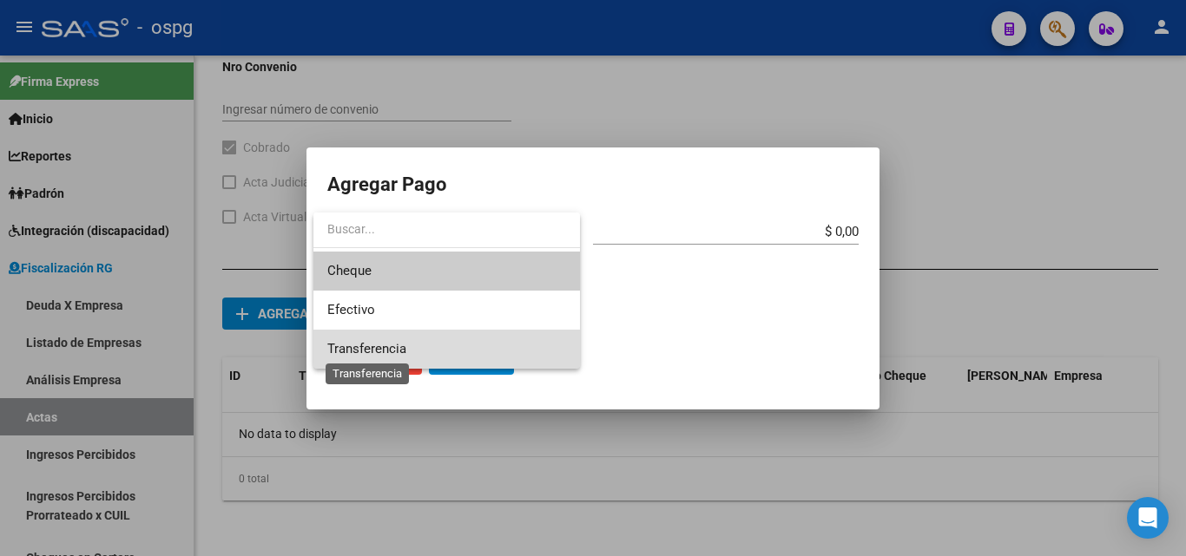
click at [388, 356] on span "Transferencia" at bounding box center [366, 349] width 79 height 16
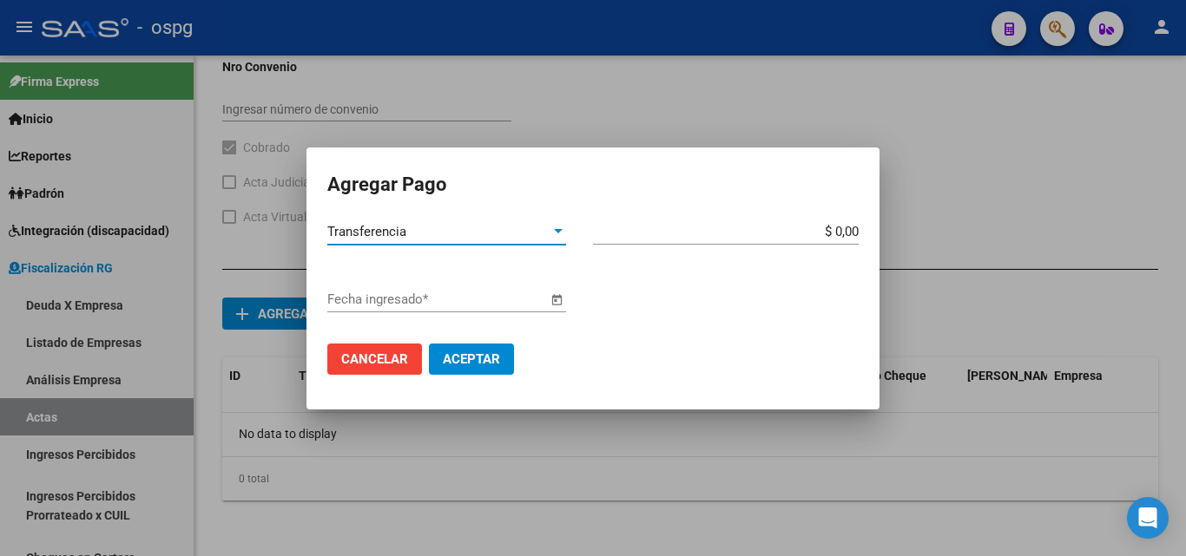
click at [846, 233] on input "$ 0,00" at bounding box center [726, 232] width 266 height 16
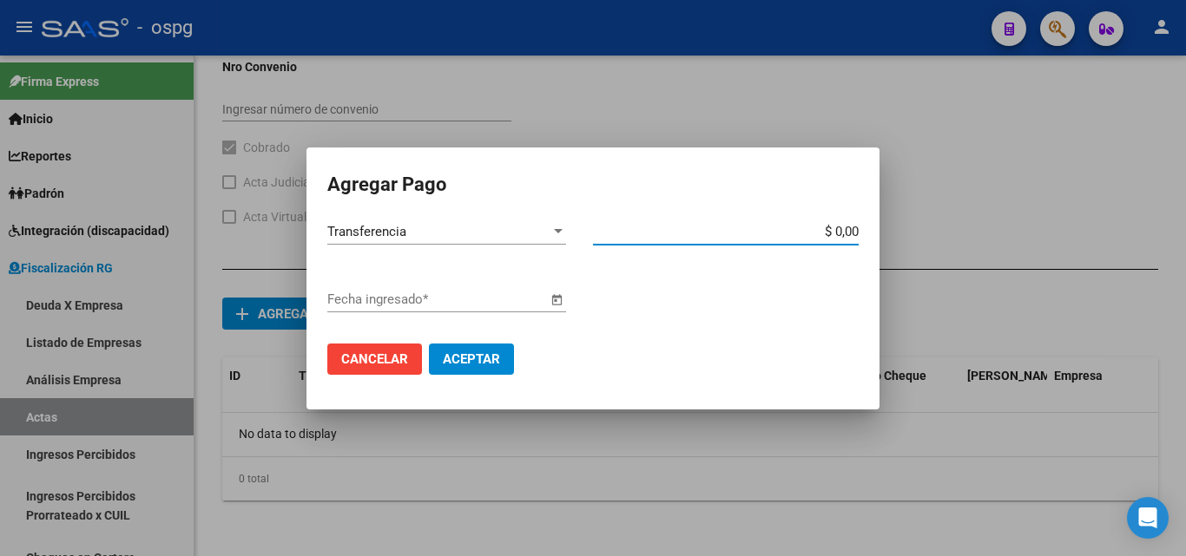
drag, startPoint x: 846, startPoint y: 233, endPoint x: 862, endPoint y: 231, distance: 15.7
click at [854, 228] on input "$ 0,00" at bounding box center [726, 232] width 266 height 16
type input "$ 287.093,00"
click at [552, 302] on span "Open calendar" at bounding box center [557, 301] width 42 height 42
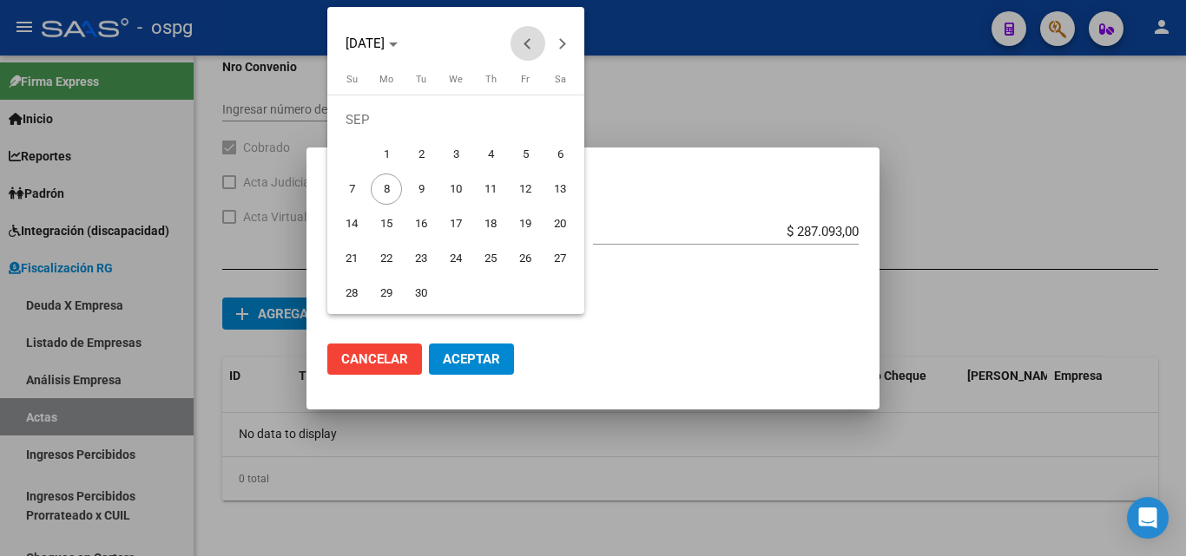
click at [530, 43] on button "Previous month" at bounding box center [527, 43] width 35 height 35
click at [491, 221] on span "17" at bounding box center [490, 223] width 31 height 31
type input "[DATE]"
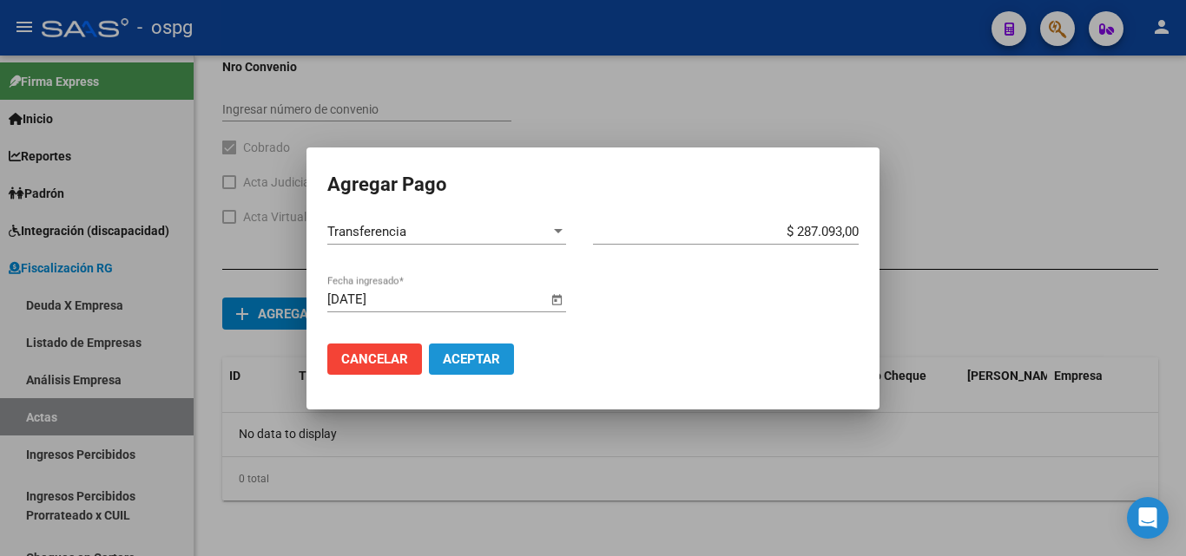
click at [488, 362] on span "Aceptar" at bounding box center [471, 360] width 57 height 16
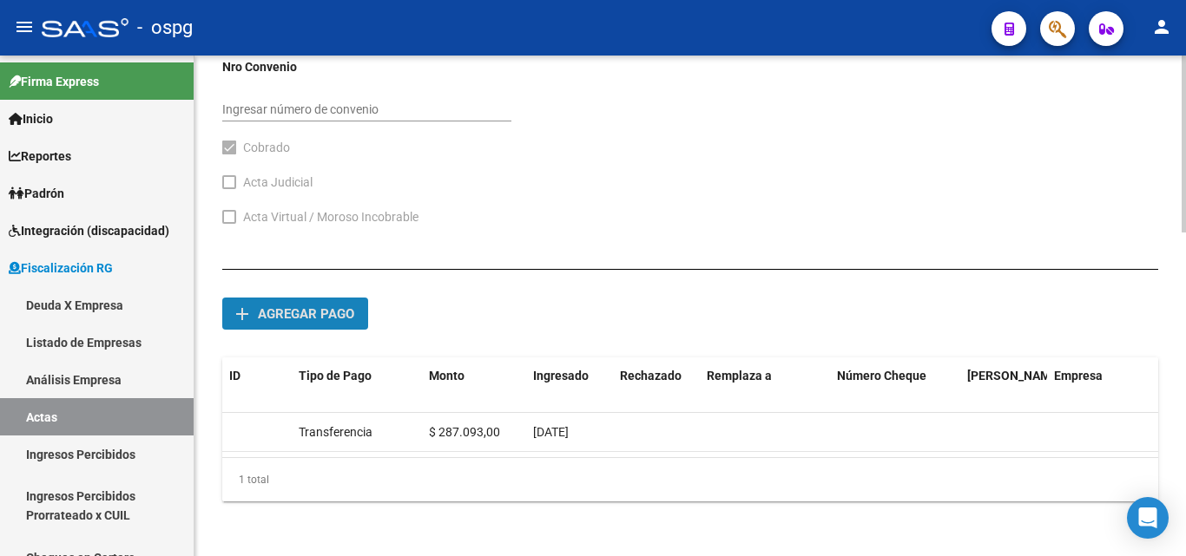
click at [300, 313] on span "Agregar pago" at bounding box center [306, 314] width 96 height 16
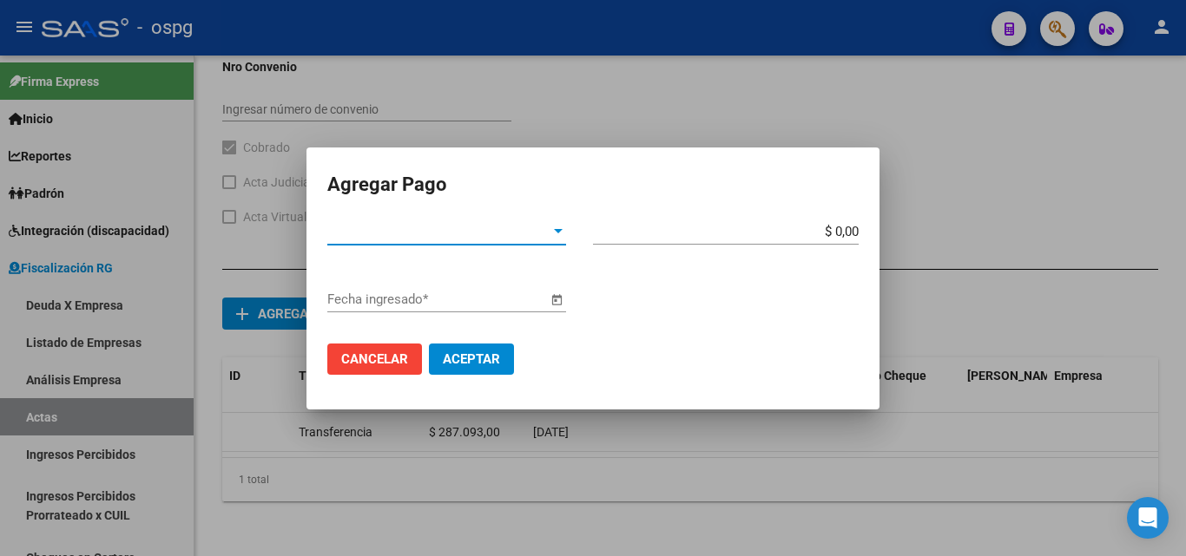
click at [550, 231] on span "Tipo de Pago *" at bounding box center [438, 232] width 223 height 16
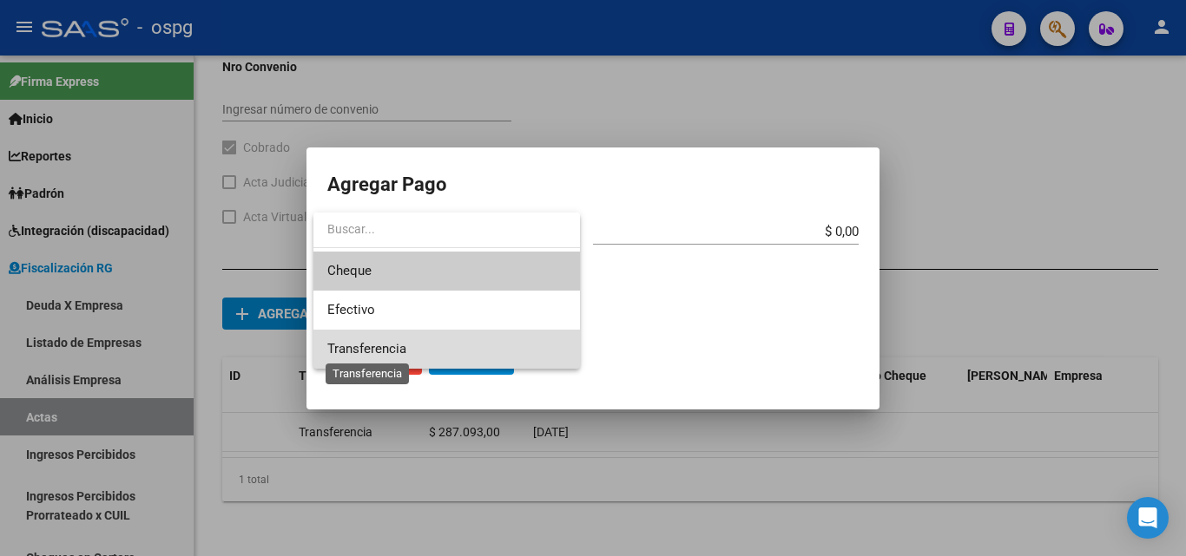
click at [386, 346] on span "Transferencia" at bounding box center [366, 349] width 79 height 16
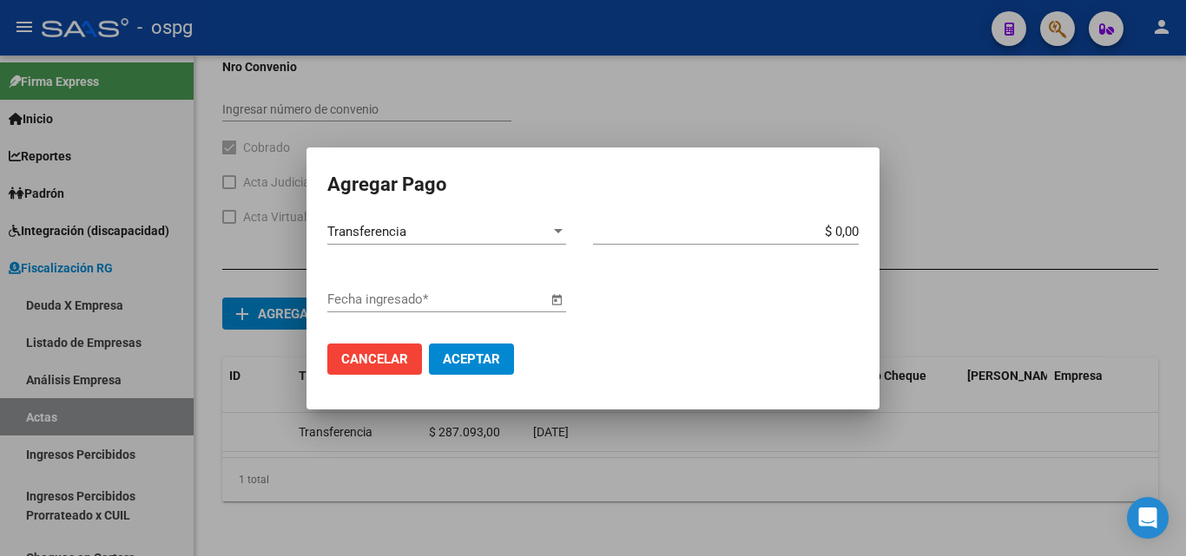
click at [553, 301] on span "Open calendar" at bounding box center [557, 301] width 42 height 42
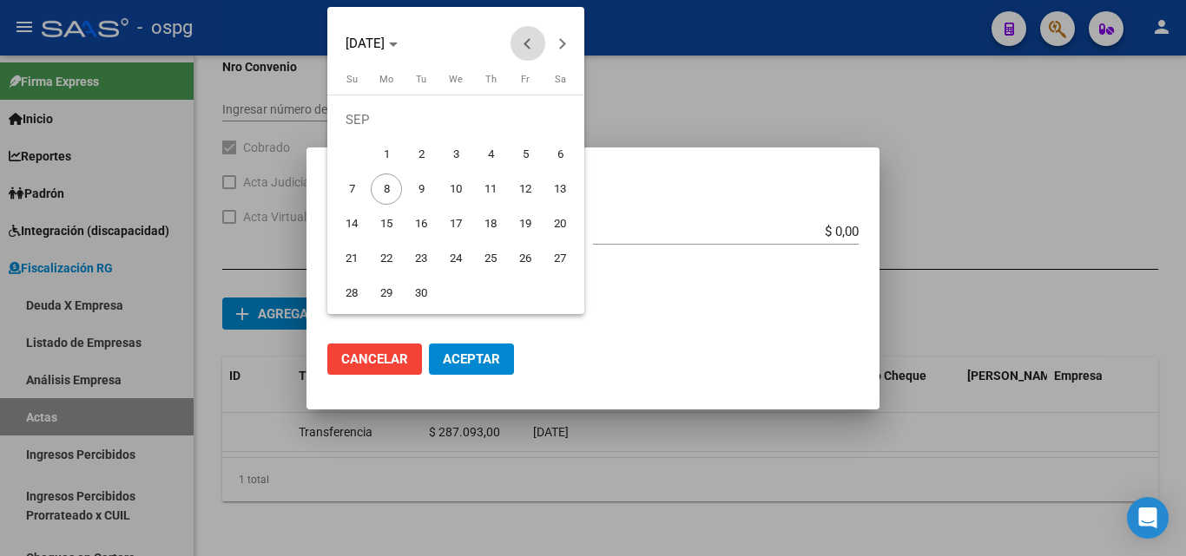
click at [533, 48] on span "Previous month" at bounding box center [527, 43] width 35 height 35
click at [520, 155] on span "8" at bounding box center [525, 154] width 31 height 31
type input "[DATE]"
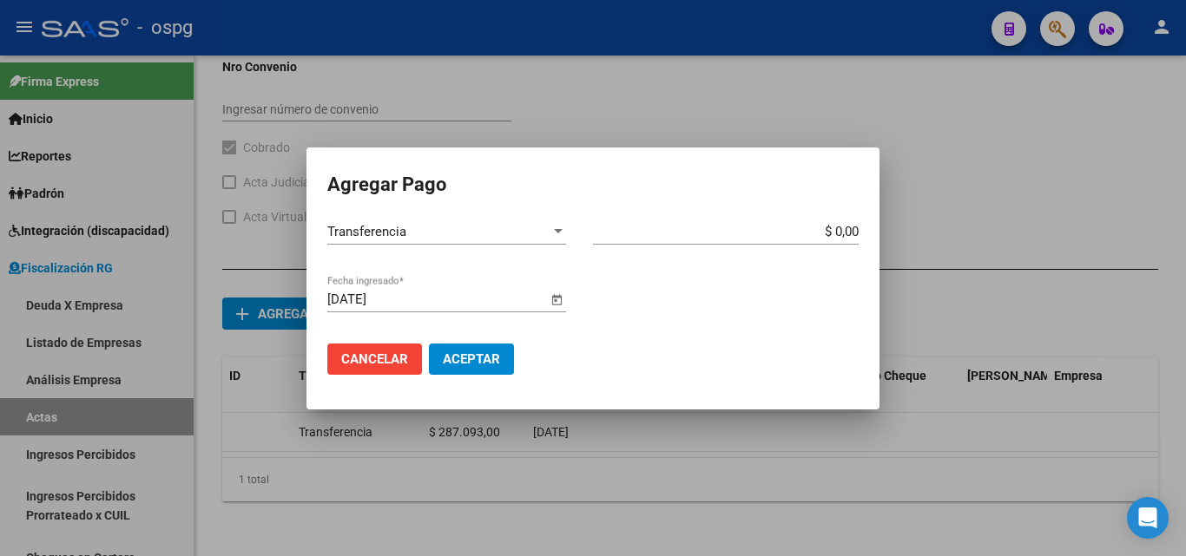
click at [853, 233] on input "$ 0,00" at bounding box center [726, 232] width 266 height 16
type input "$ 287.093,00"
drag, startPoint x: 745, startPoint y: 322, endPoint x: 736, endPoint y: 325, distance: 9.1
click at [740, 324] on div "[DATE] Fecha ingresado *" at bounding box center [592, 307] width 531 height 43
click at [481, 356] on span "Aceptar" at bounding box center [471, 360] width 57 height 16
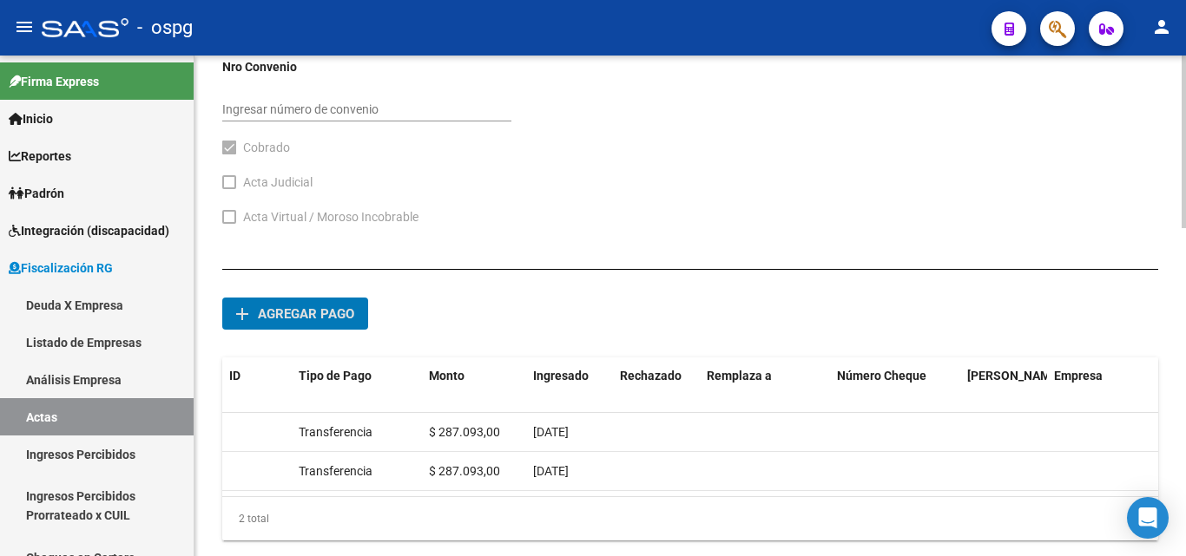
click at [312, 324] on button "add Agregar pago" at bounding box center [295, 314] width 146 height 32
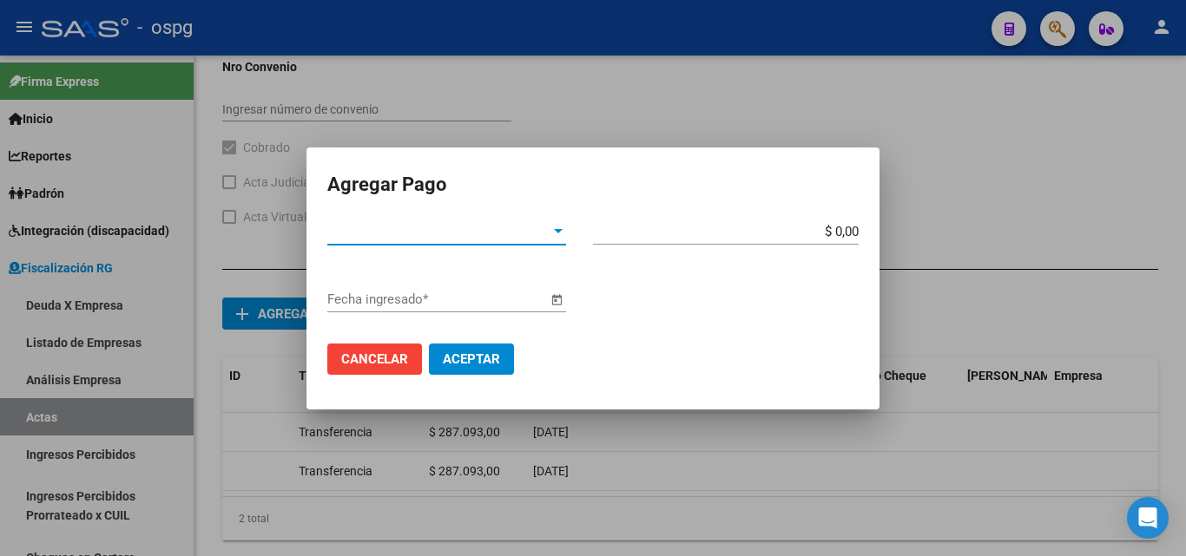
click at [546, 231] on span "Tipo de Pago *" at bounding box center [438, 232] width 223 height 16
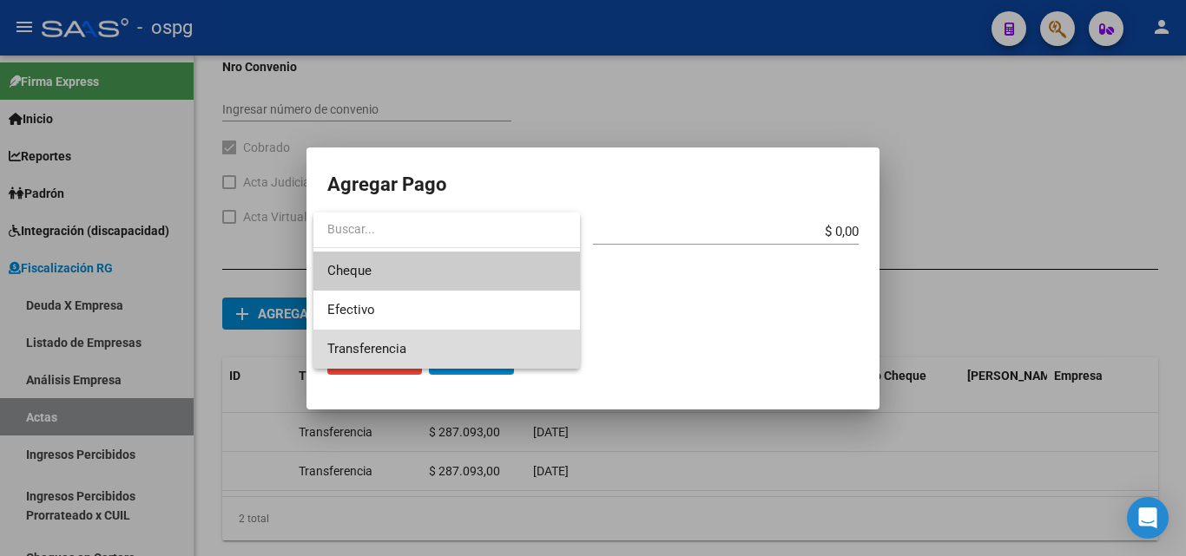
drag, startPoint x: 428, startPoint y: 348, endPoint x: 655, endPoint y: 280, distance: 236.7
click at [430, 348] on span "Transferencia" at bounding box center [446, 349] width 239 height 39
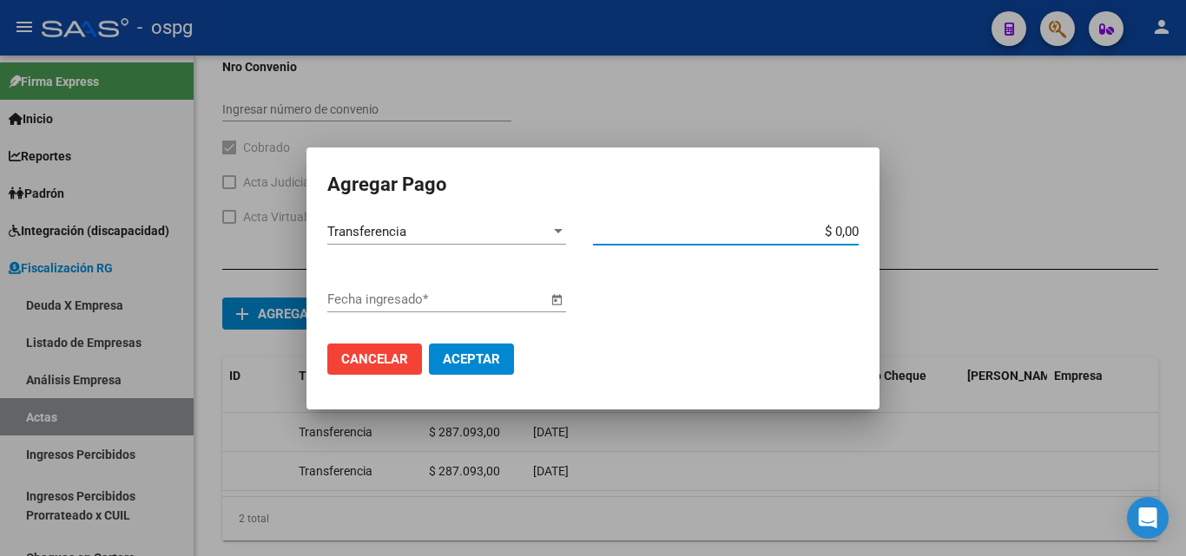
click at [852, 230] on input "$ 0,00" at bounding box center [726, 232] width 266 height 16
type input "$ 287.093,00"
click at [556, 301] on span "Open calendar" at bounding box center [557, 301] width 42 height 42
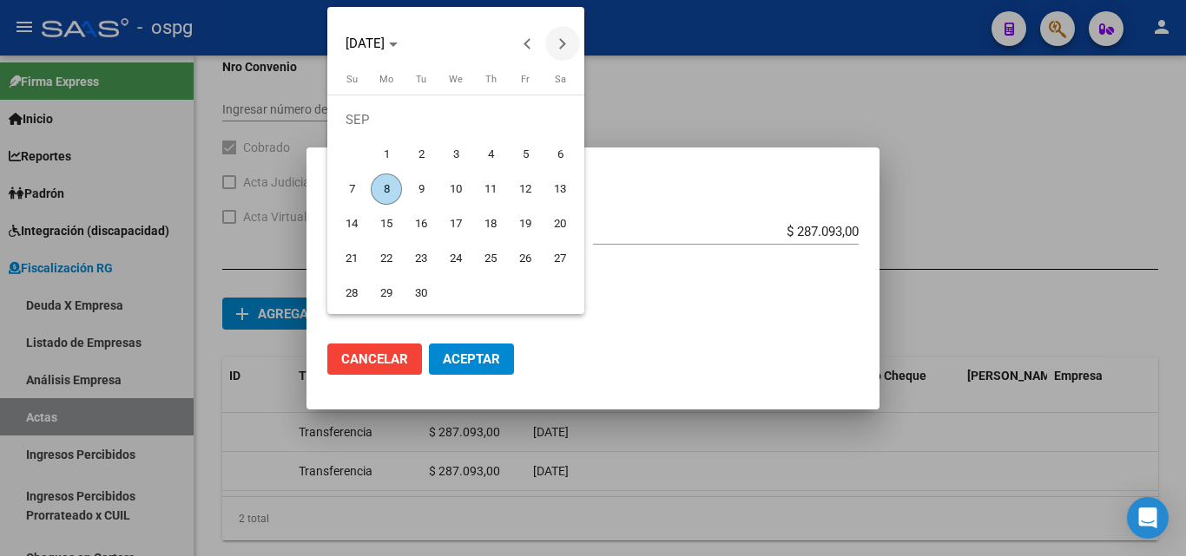
click at [571, 45] on span "Next month" at bounding box center [562, 43] width 35 height 35
click at [522, 37] on span "Previous month" at bounding box center [527, 43] width 35 height 35
click at [395, 186] on span "8" at bounding box center [386, 189] width 31 height 31
type input "[DATE]"
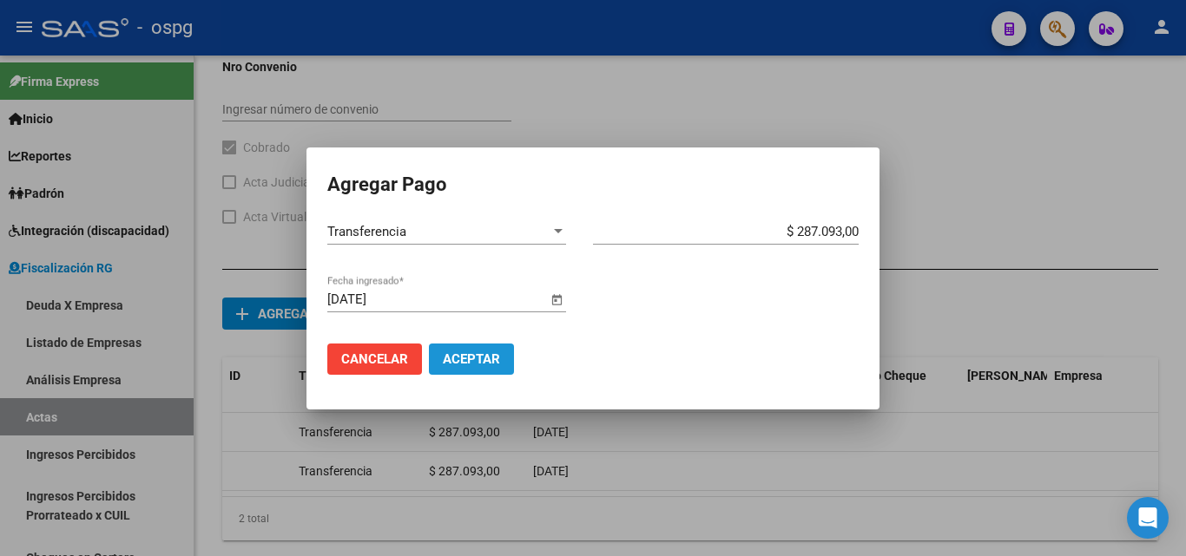
click at [497, 355] on span "Aceptar" at bounding box center [471, 360] width 57 height 16
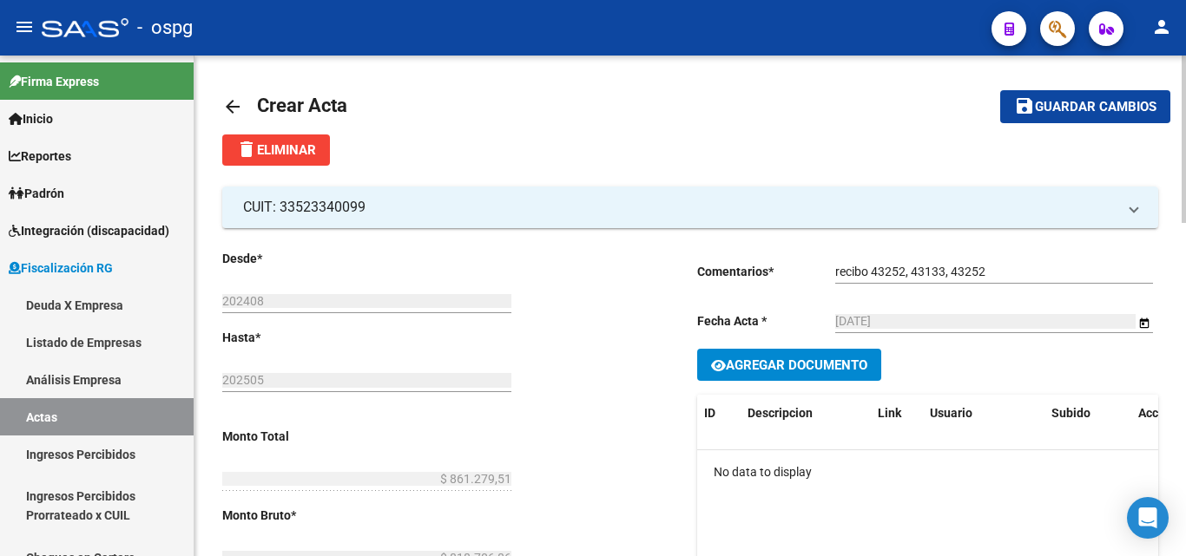
scroll to position [0, 0]
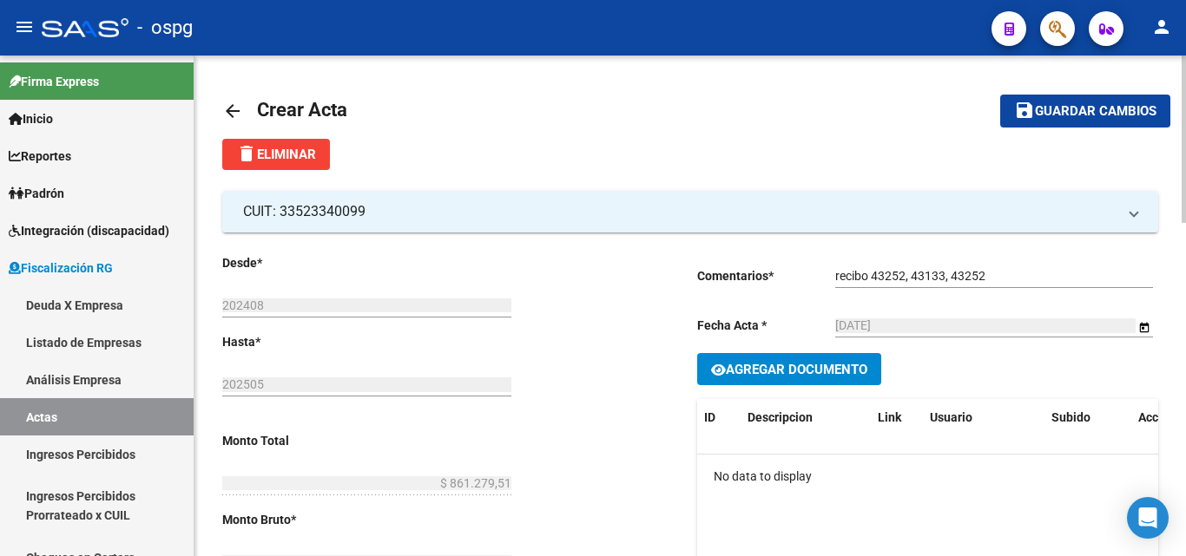
click at [1077, 102] on span "save Guardar cambios" at bounding box center [1085, 110] width 142 height 16
click at [825, 372] on span "Agregar Documento" at bounding box center [797, 370] width 142 height 16
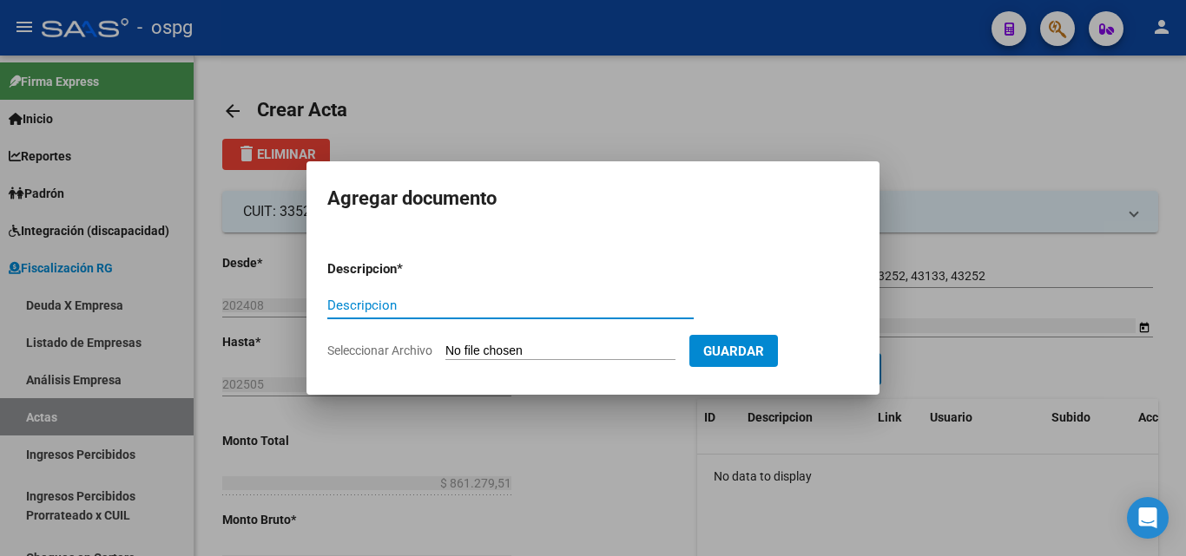
click at [530, 306] on input "Descripcion" at bounding box center [510, 306] width 366 height 16
type input "LIQUIDACION"
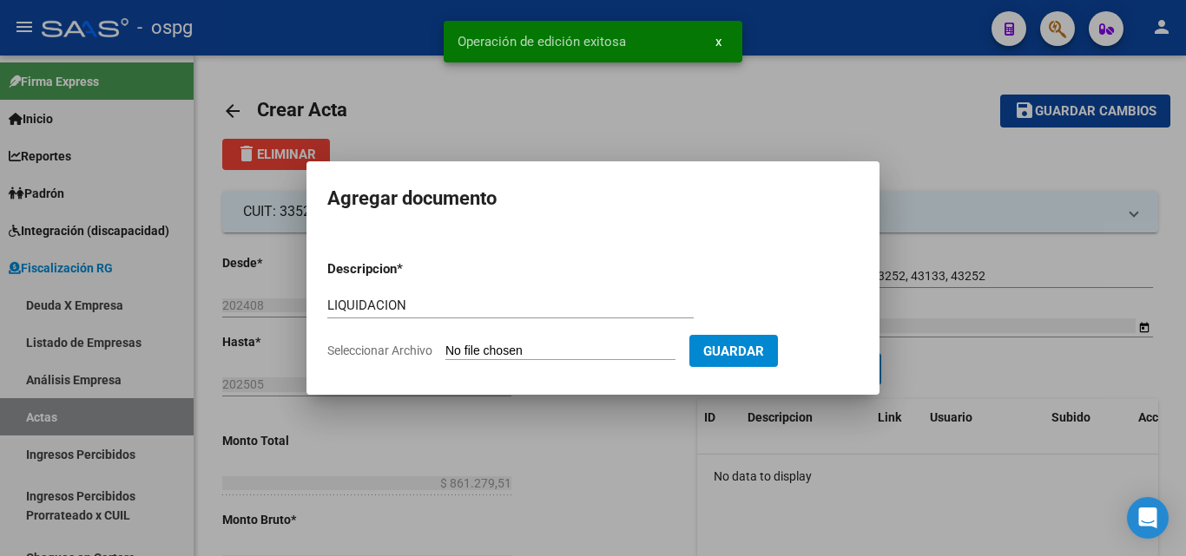
click at [549, 348] on input "Seleccionar Archivo" at bounding box center [560, 352] width 230 height 16
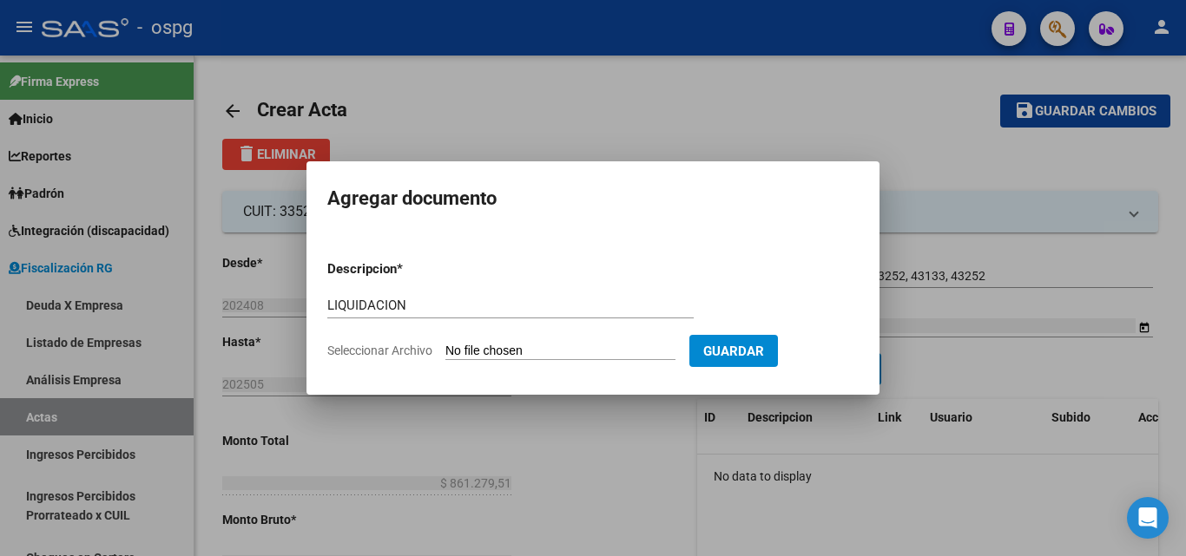
type input "C:\fakepath\PEGADORA JAGEMBER (2).pdf"
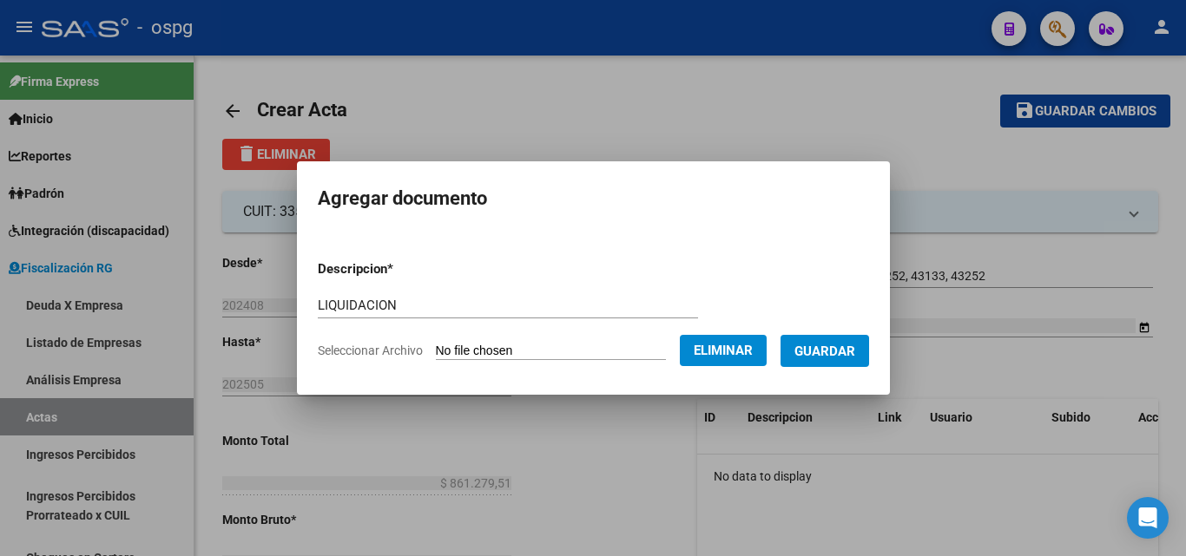
click at [855, 355] on span "Guardar" at bounding box center [824, 352] width 61 height 16
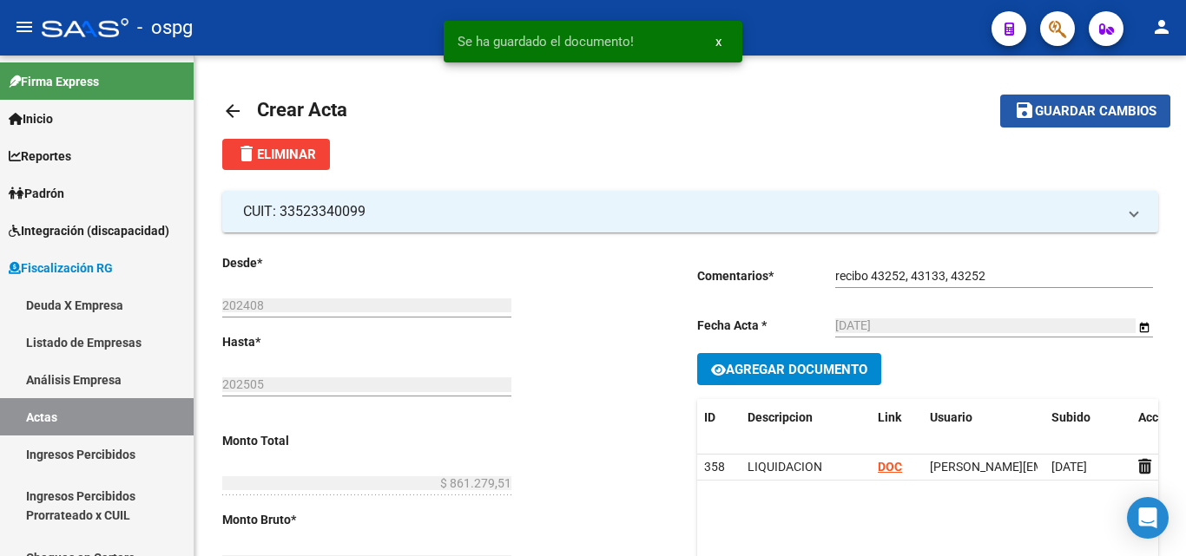
click at [1065, 115] on span "Guardar cambios" at bounding box center [1096, 112] width 122 height 16
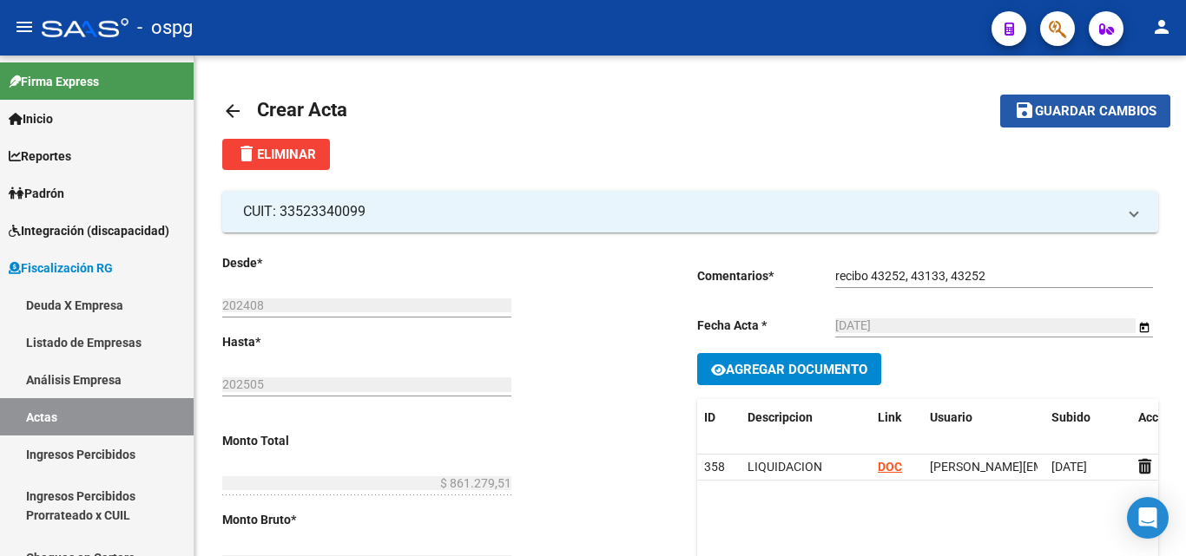
click at [1090, 107] on span "Guardar cambios" at bounding box center [1096, 112] width 122 height 16
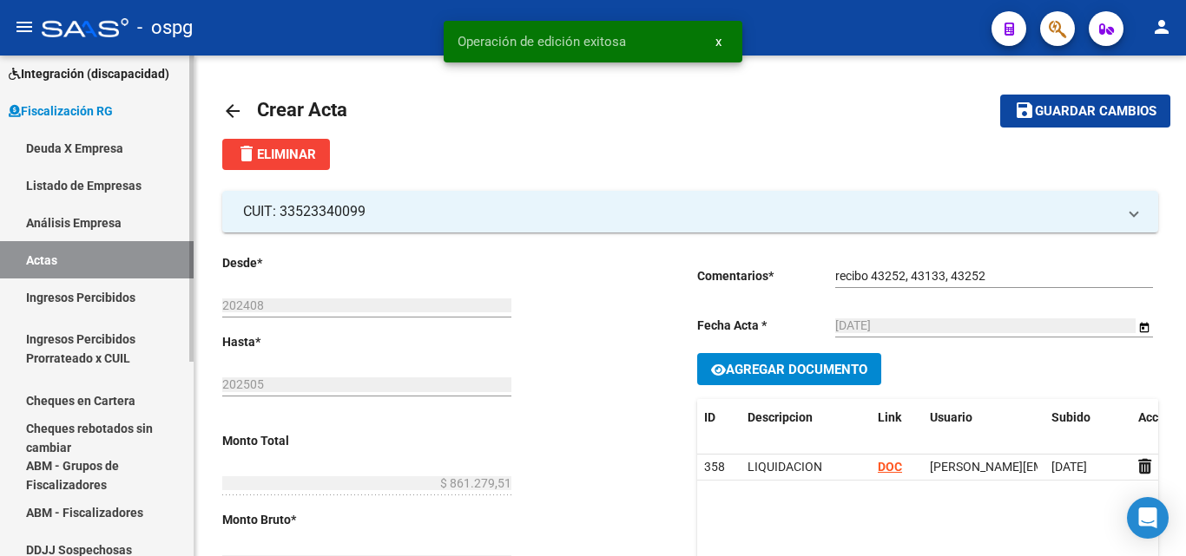
scroll to position [174, 0]
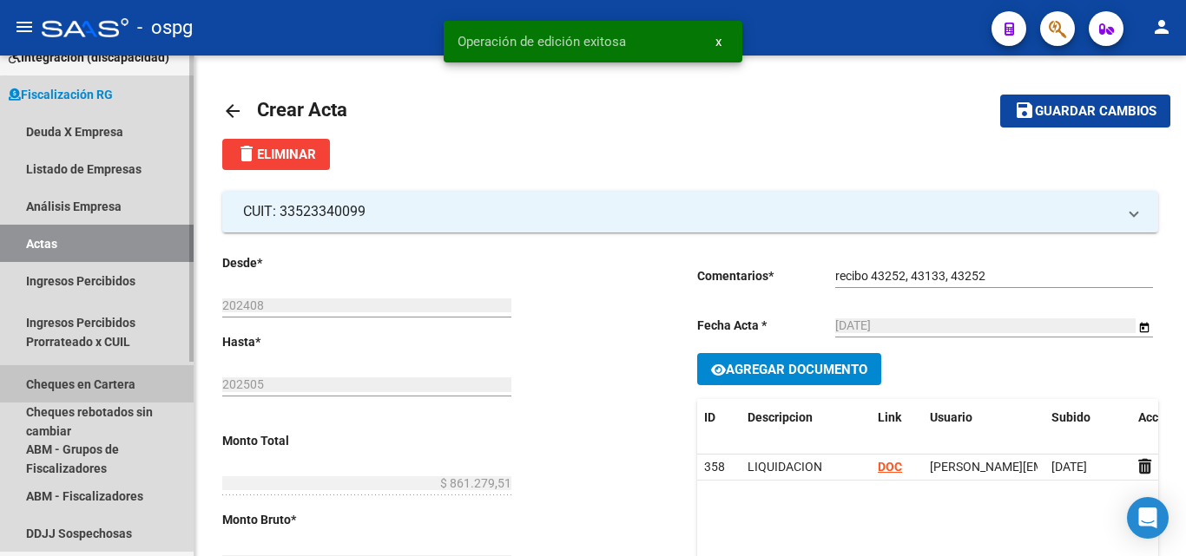
click at [113, 379] on link "Cheques en Cartera" at bounding box center [97, 383] width 194 height 37
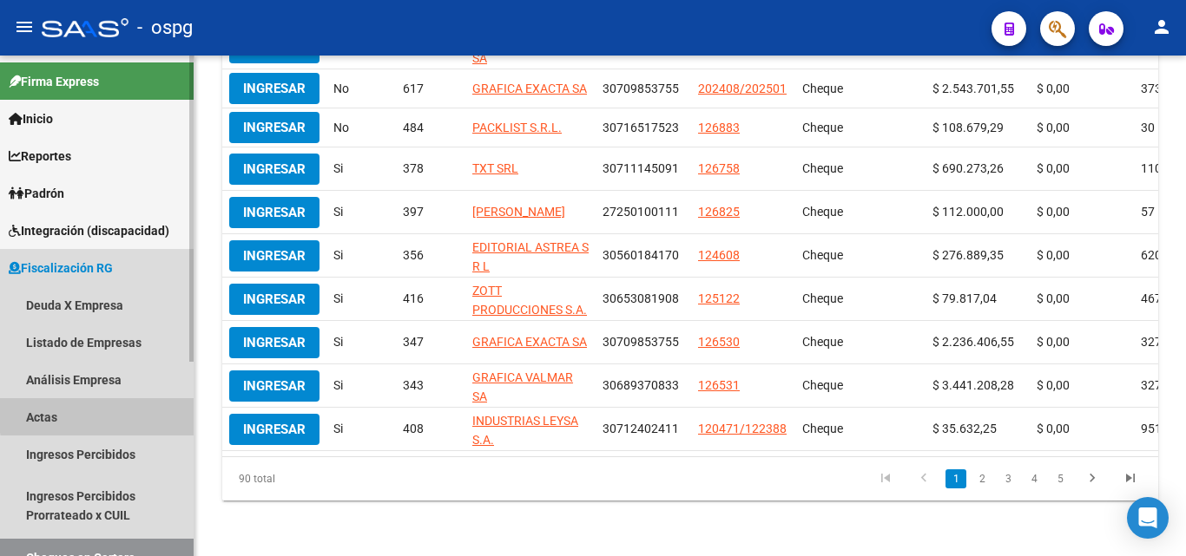
click at [121, 414] on link "Actas" at bounding box center [97, 416] width 194 height 37
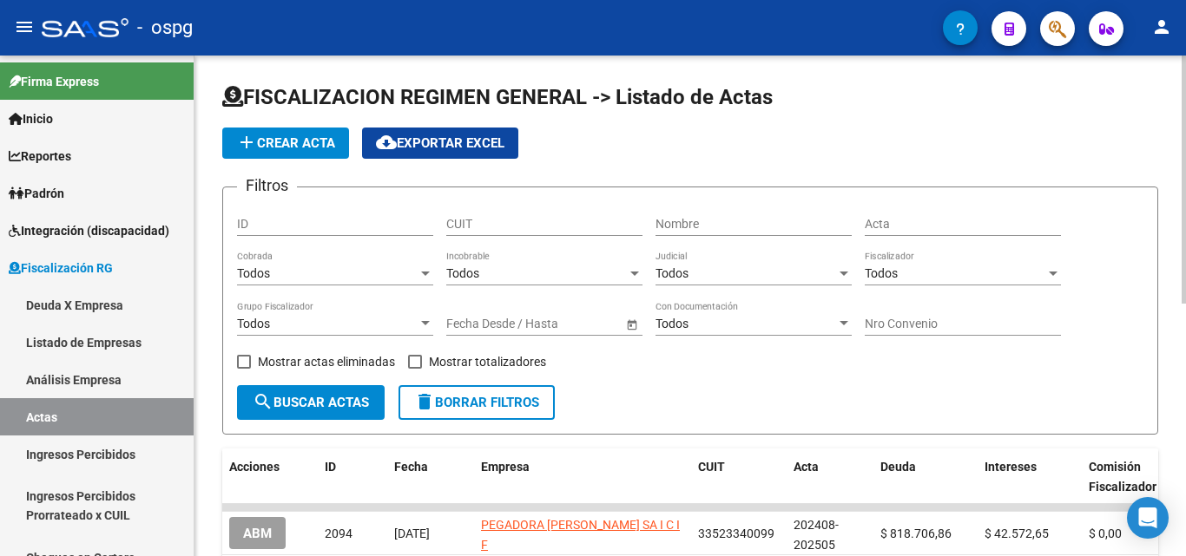
click at [427, 323] on div at bounding box center [425, 323] width 9 height 4
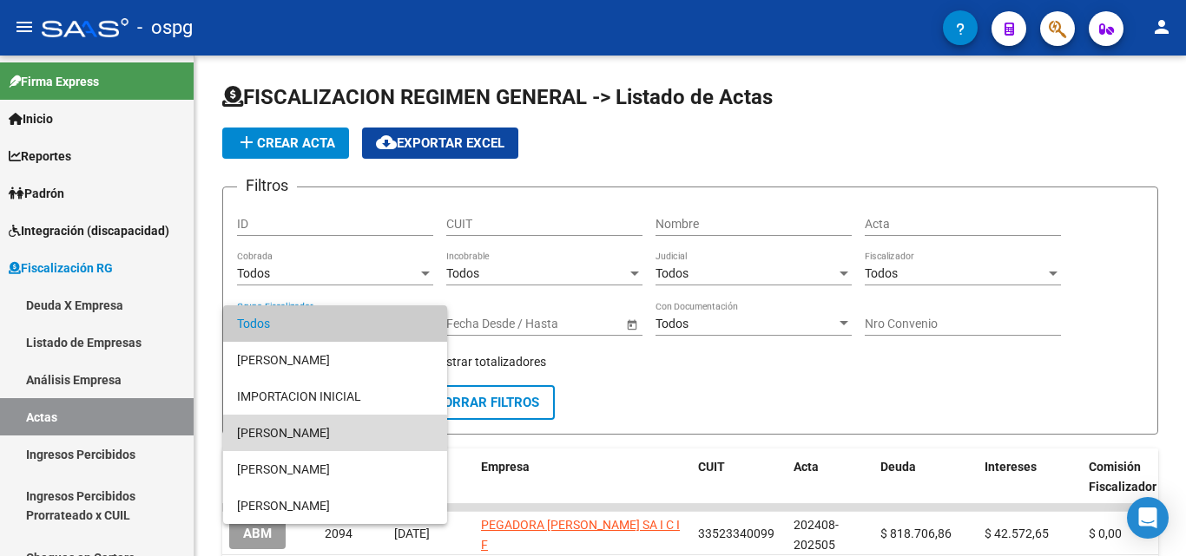
click at [335, 440] on span "[PERSON_NAME]" at bounding box center [335, 433] width 196 height 36
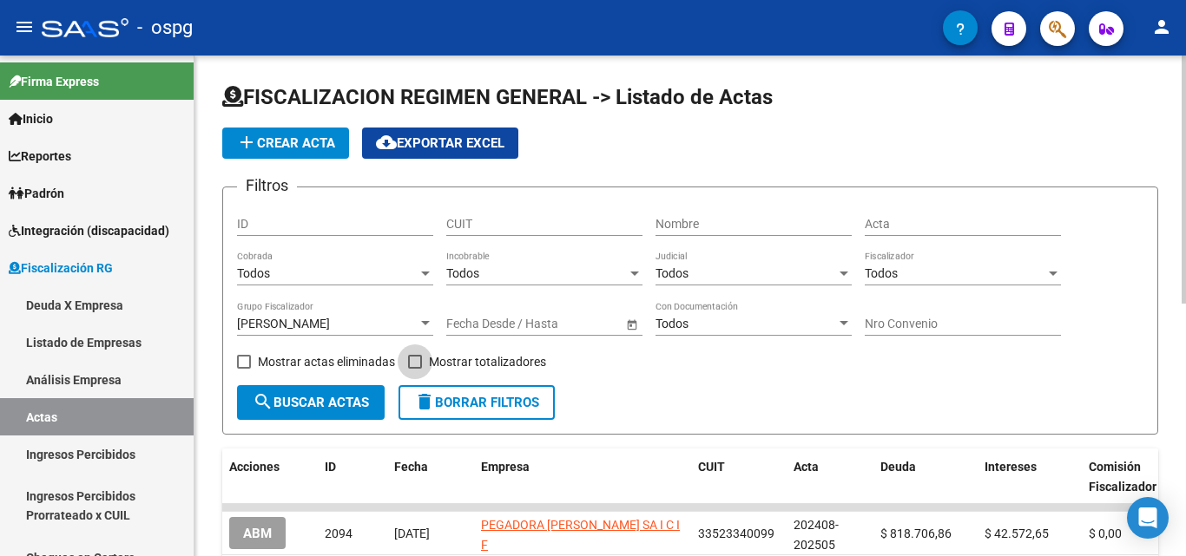
click at [409, 360] on span at bounding box center [415, 362] width 14 height 14
click at [414, 369] on input "Mostrar totalizadores" at bounding box center [414, 369] width 1 height 1
checkbox input "true"
click at [359, 391] on button "search Buscar Actas" at bounding box center [311, 402] width 148 height 35
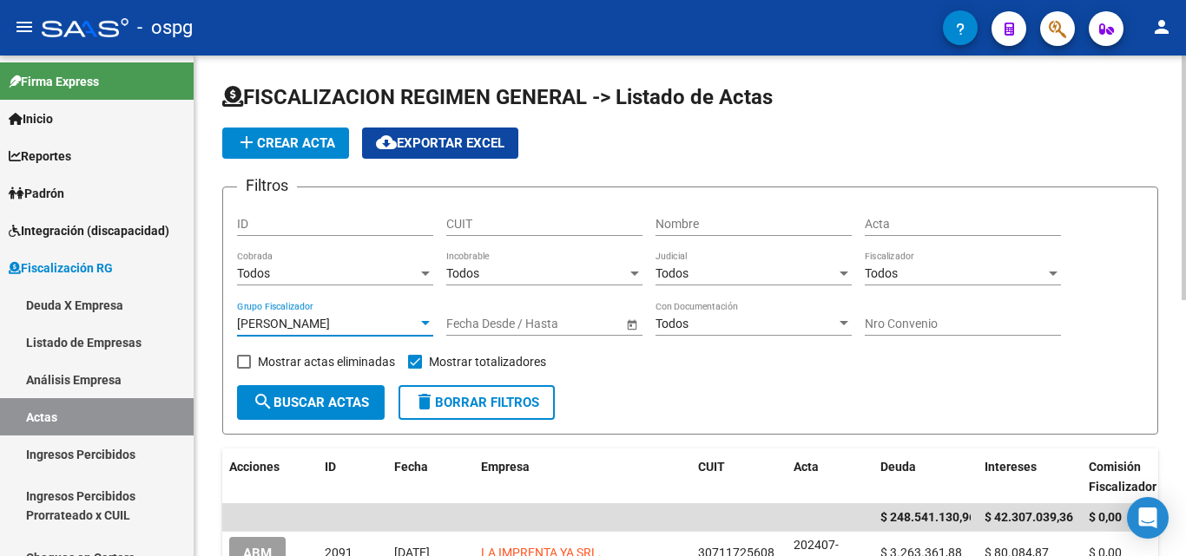
click at [420, 321] on div at bounding box center [426, 324] width 16 height 14
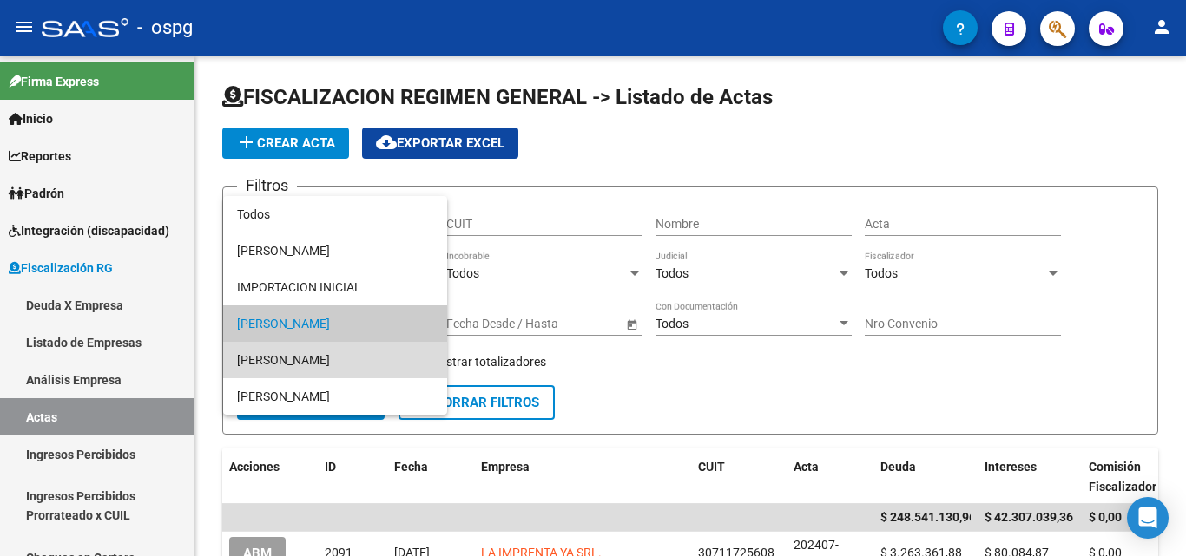
drag, startPoint x: 348, startPoint y: 353, endPoint x: 343, endPoint y: 370, distance: 17.3
click at [347, 353] on span "[PERSON_NAME]" at bounding box center [335, 360] width 196 height 36
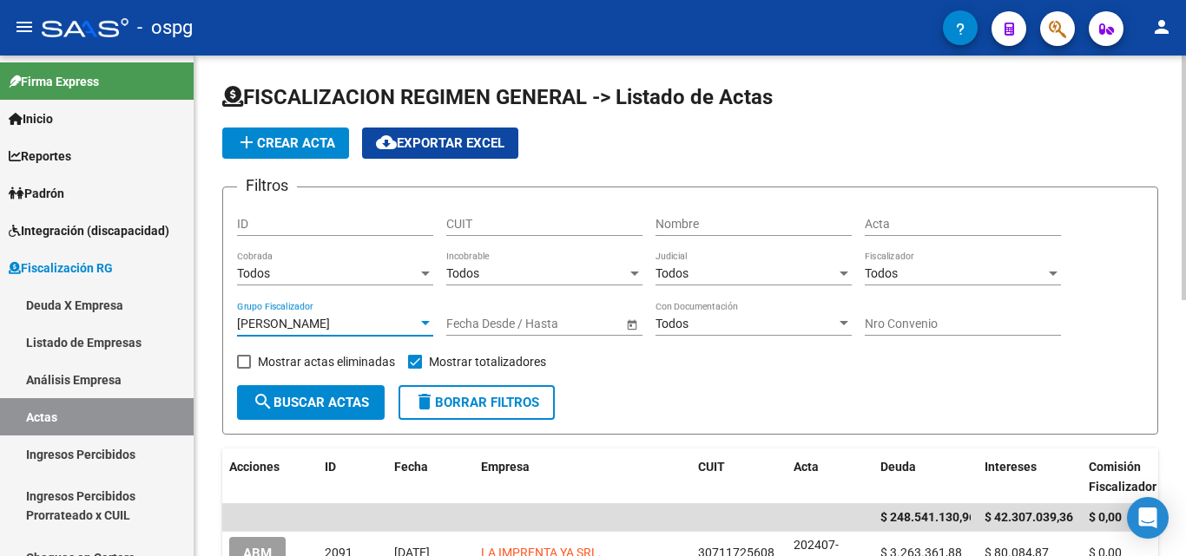
click at [339, 398] on span "search Buscar Actas" at bounding box center [311, 403] width 116 height 16
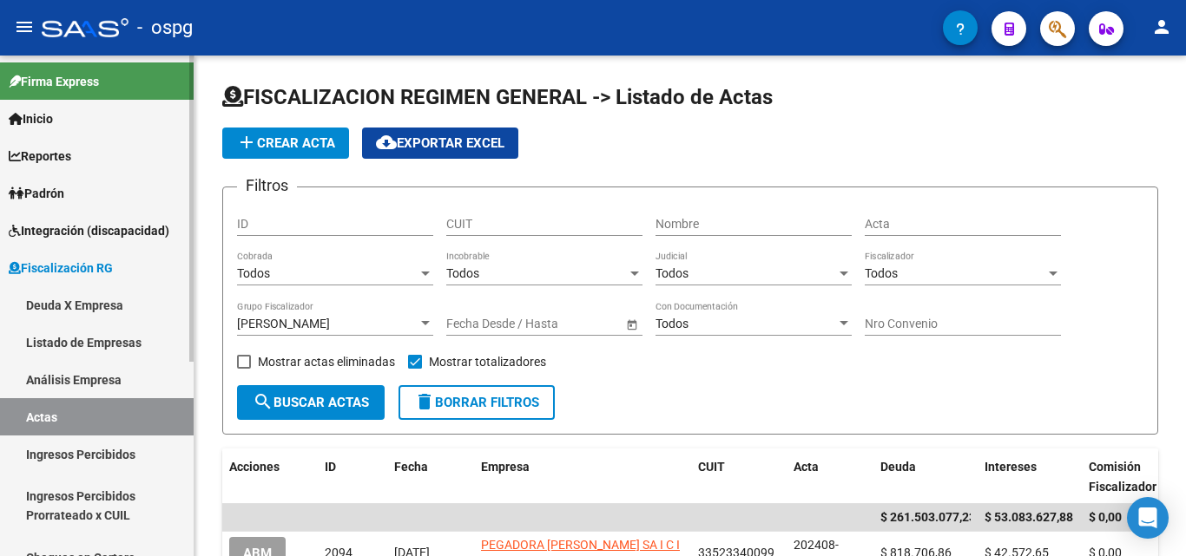
drag, startPoint x: 112, startPoint y: 408, endPoint x: 120, endPoint y: 421, distance: 15.2
click at [114, 411] on link "Actas" at bounding box center [97, 416] width 194 height 37
click at [1048, 33] on button "button" at bounding box center [1057, 28] width 35 height 35
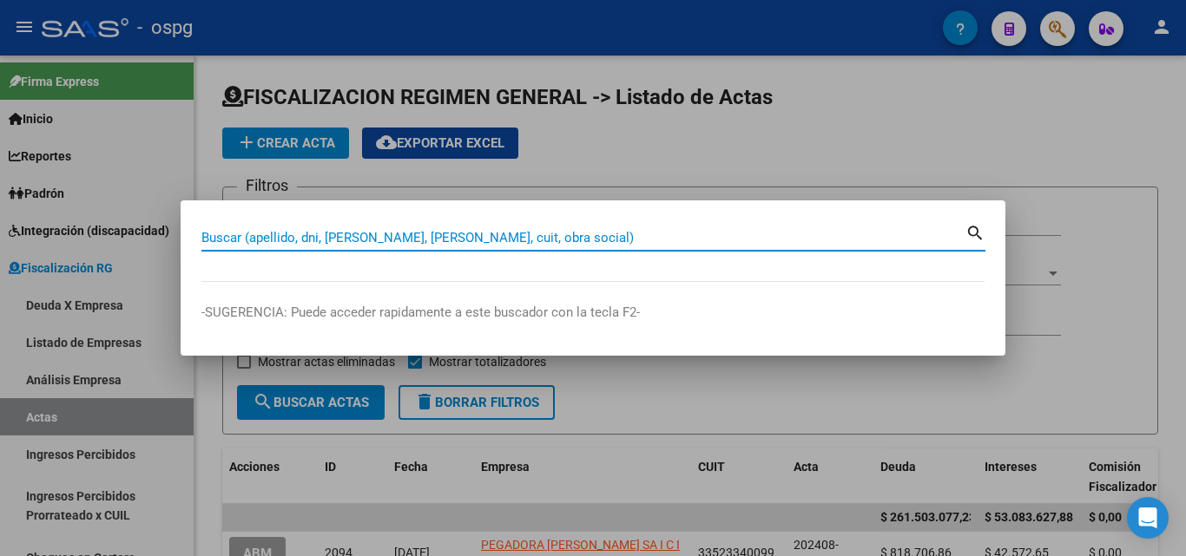
click at [431, 243] on input "Buscar (apellido, dni, [PERSON_NAME], [PERSON_NAME], cuit, obra social)" at bounding box center [583, 238] width 764 height 16
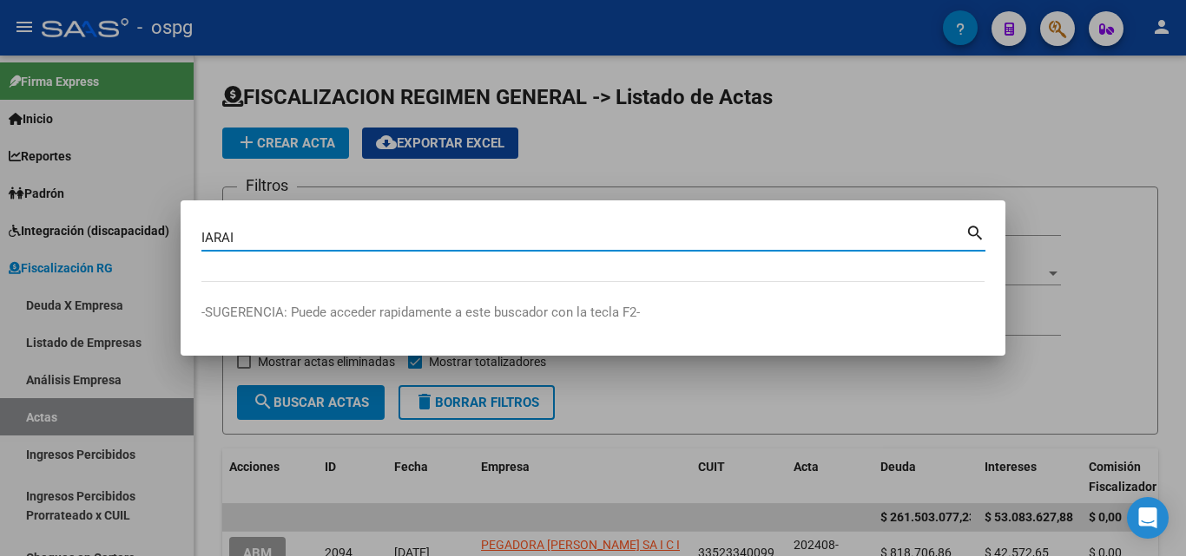
type input "IARAI"
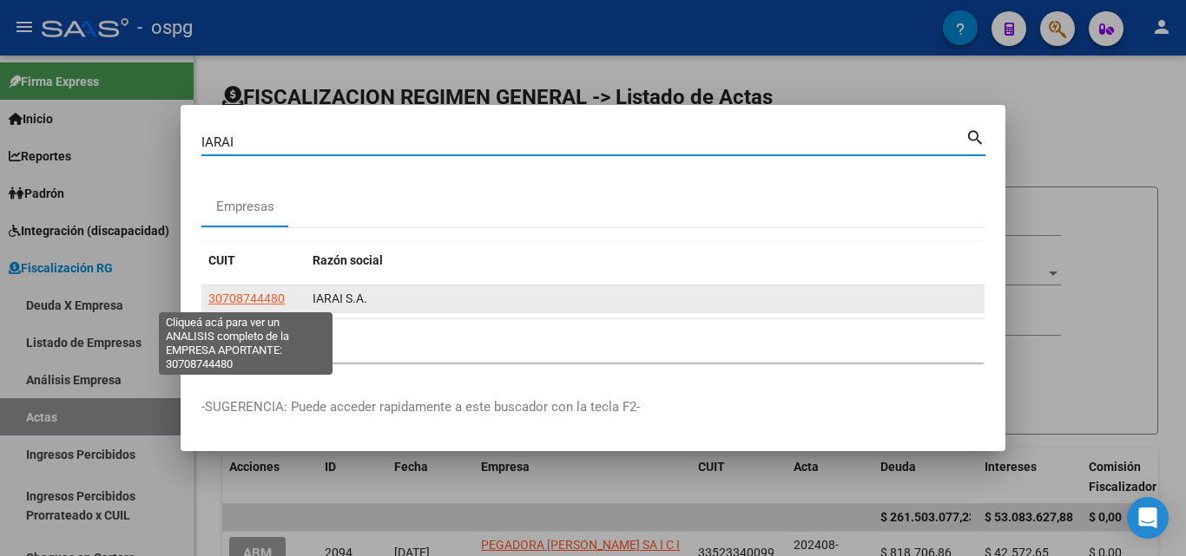
click at [240, 295] on span "30708744480" at bounding box center [246, 299] width 76 height 14
type textarea "30708744480"
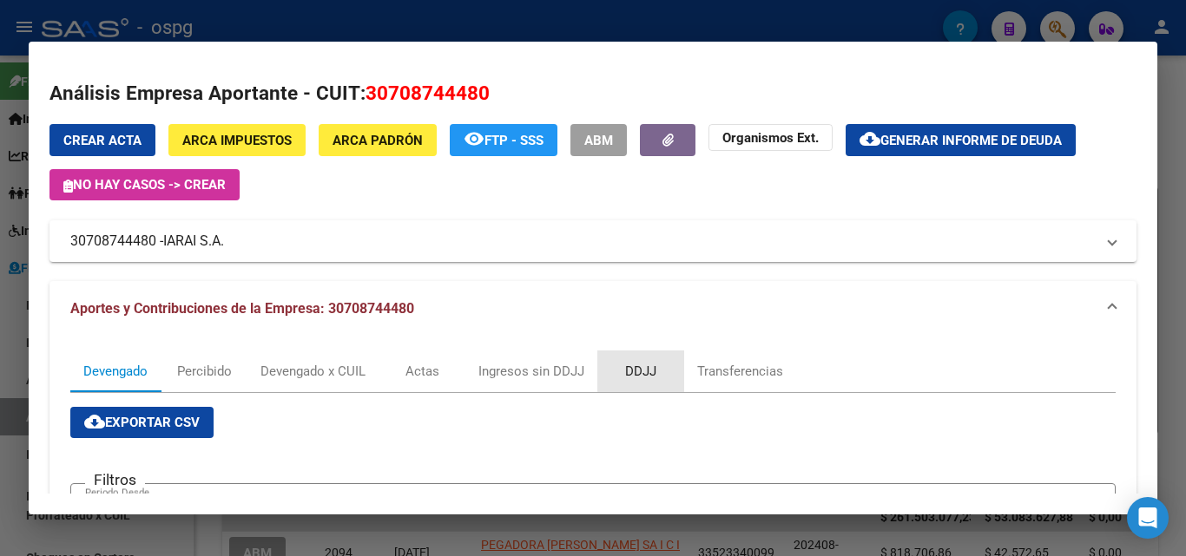
click at [642, 365] on div "DDJJ" at bounding box center [640, 371] width 31 height 19
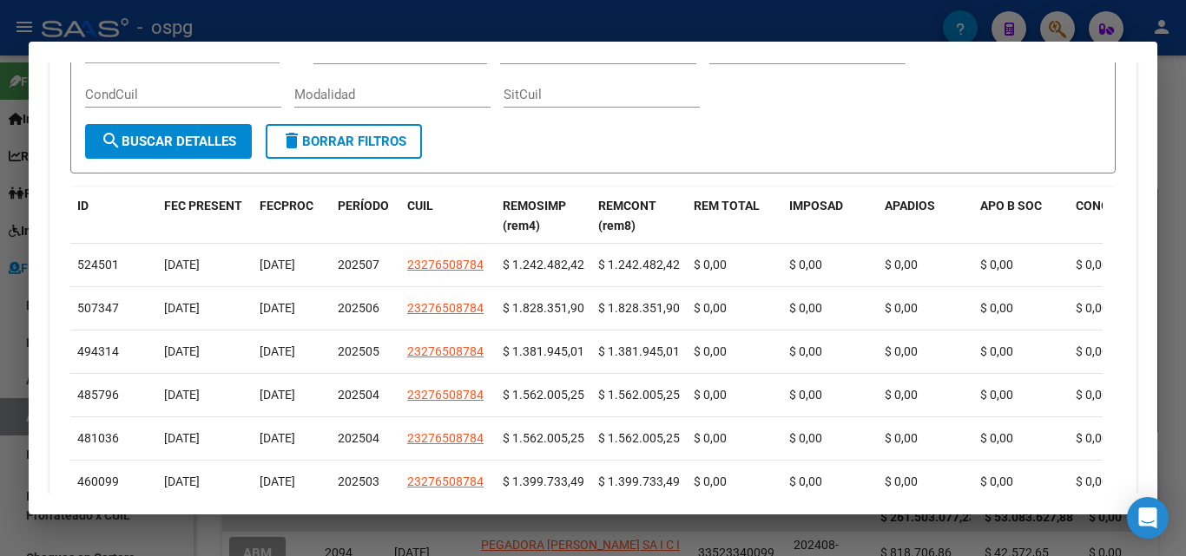
scroll to position [521, 0]
click at [0, 398] on div at bounding box center [593, 278] width 1186 height 556
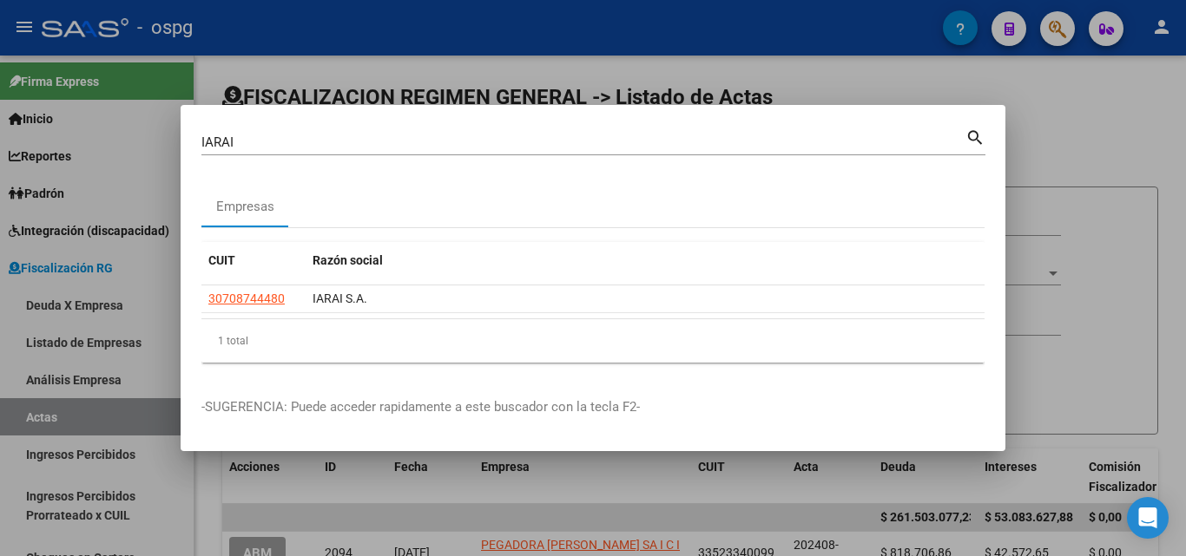
click at [1067, 141] on div at bounding box center [593, 278] width 1186 height 556
